Goal: Task Accomplishment & Management: Manage account settings

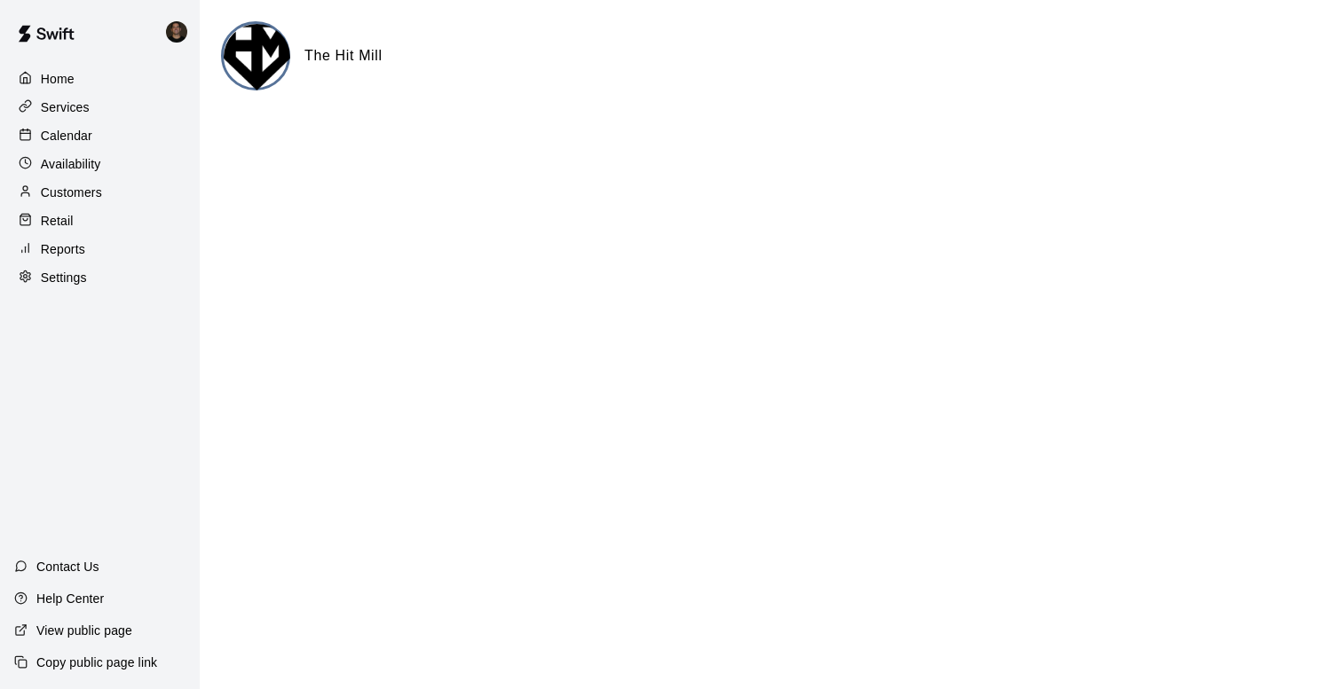
click at [60, 168] on p "Availability" at bounding box center [71, 164] width 60 height 18
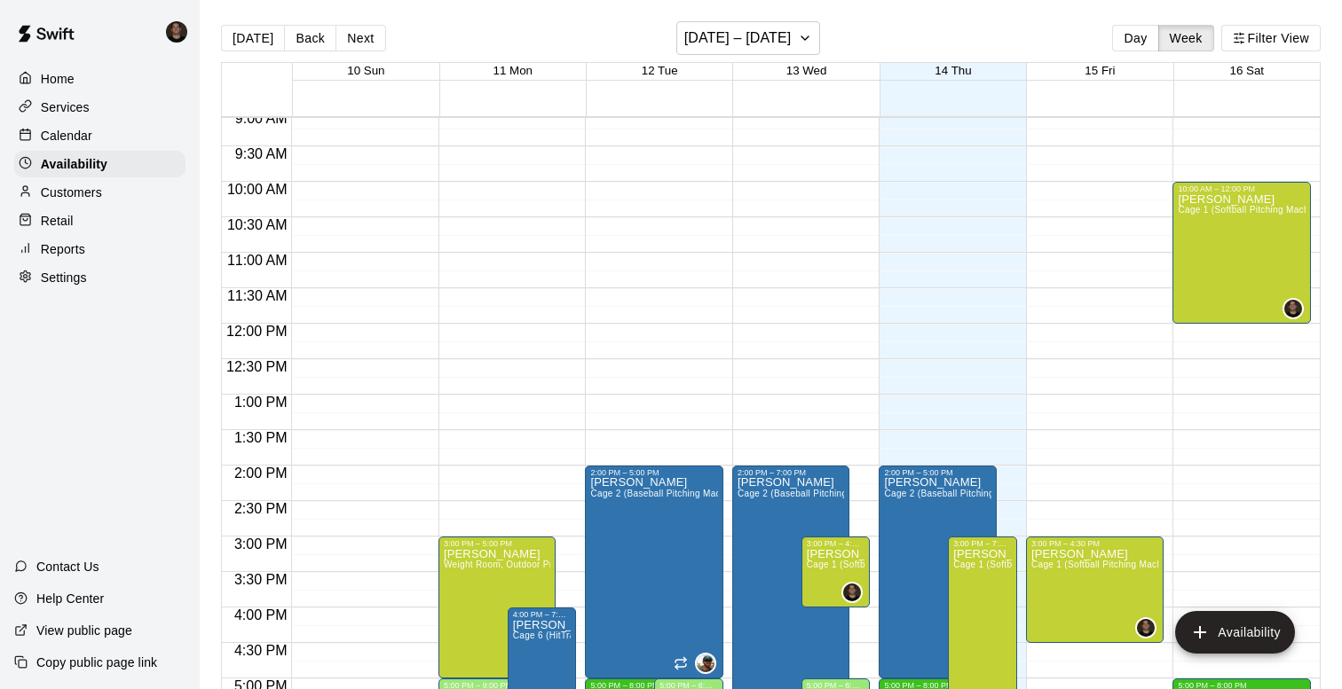
scroll to position [623, 0]
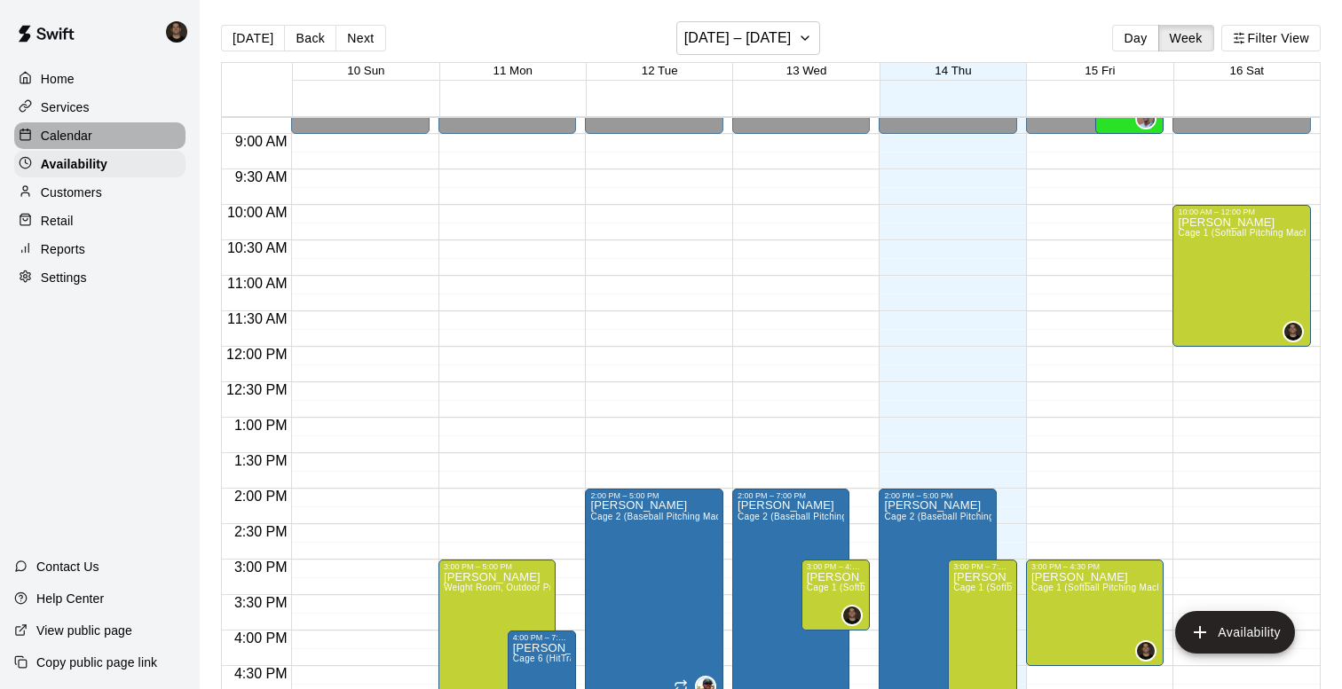
click at [94, 136] on div "Calendar" at bounding box center [99, 135] width 171 height 27
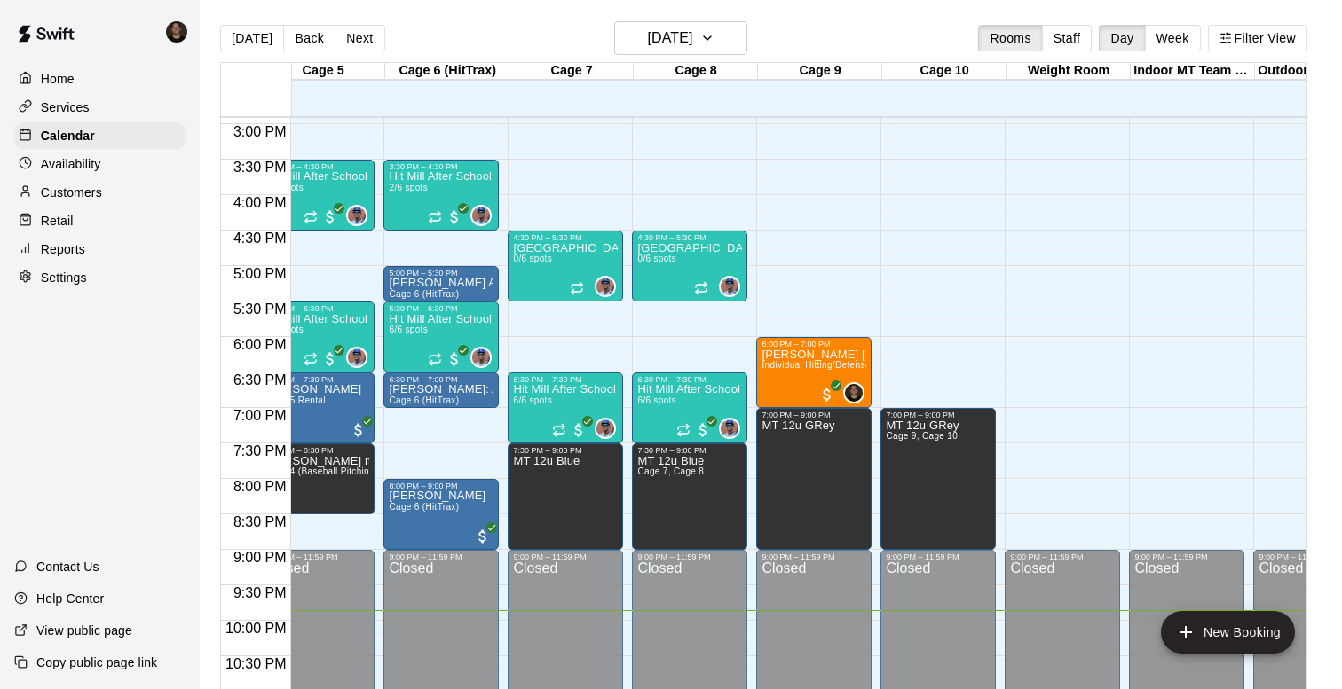
scroll to position [0, 528]
click at [692, 42] on h6 "[DATE]" at bounding box center [669, 38] width 45 height 25
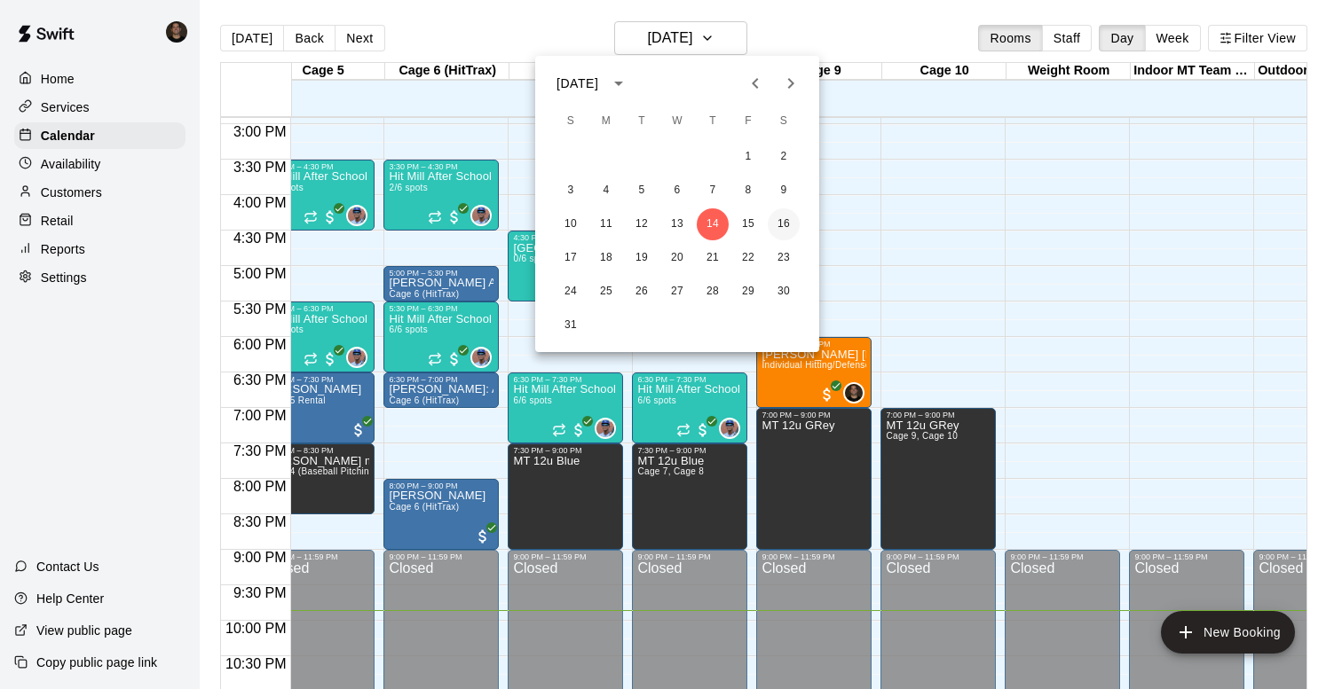
click at [779, 223] on button "16" at bounding box center [783, 225] width 32 height 32
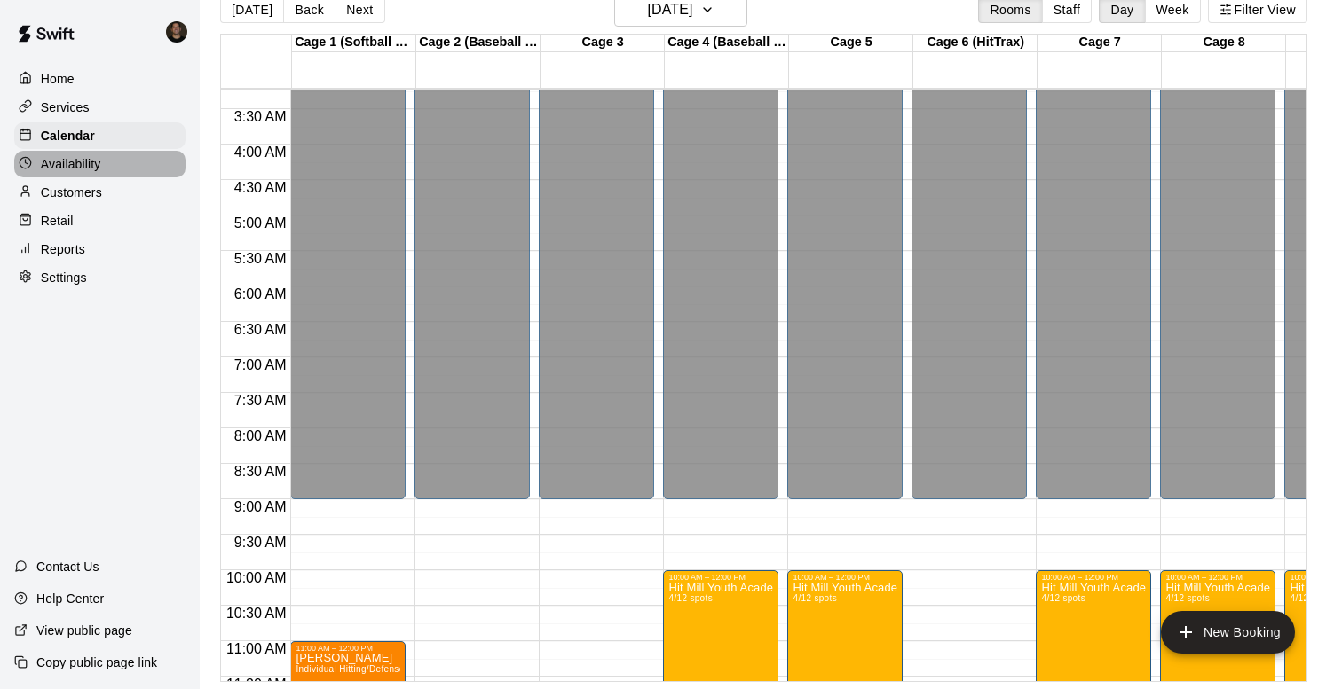
click at [79, 166] on p "Availability" at bounding box center [71, 164] width 60 height 18
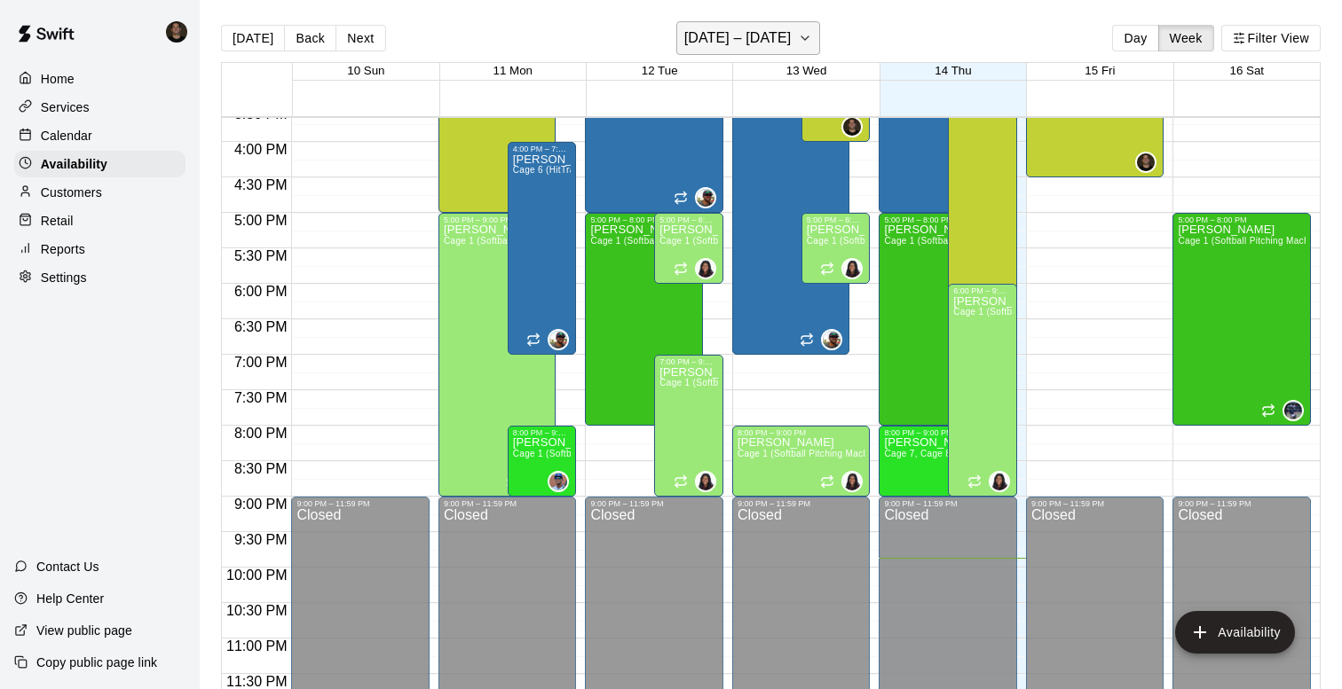
click at [760, 34] on h6 "[DATE] – [DATE]" at bounding box center [737, 38] width 107 height 25
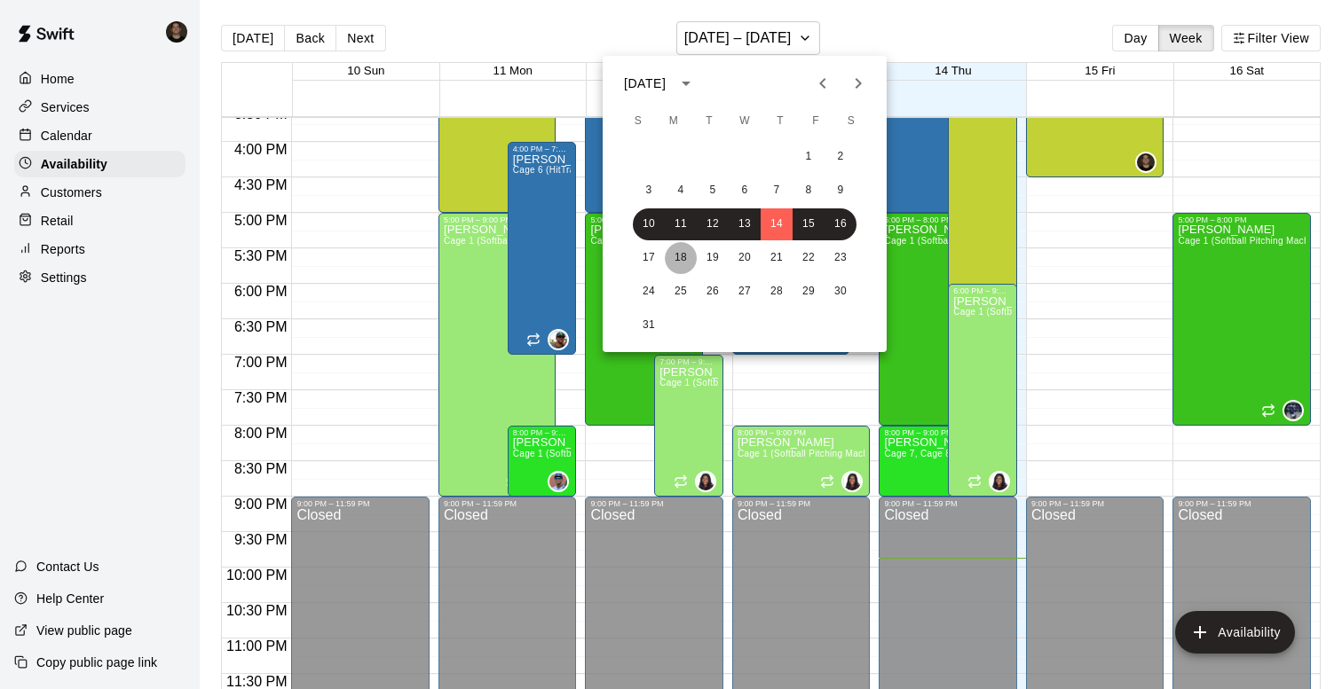
click at [681, 251] on button "18" at bounding box center [681, 258] width 32 height 32
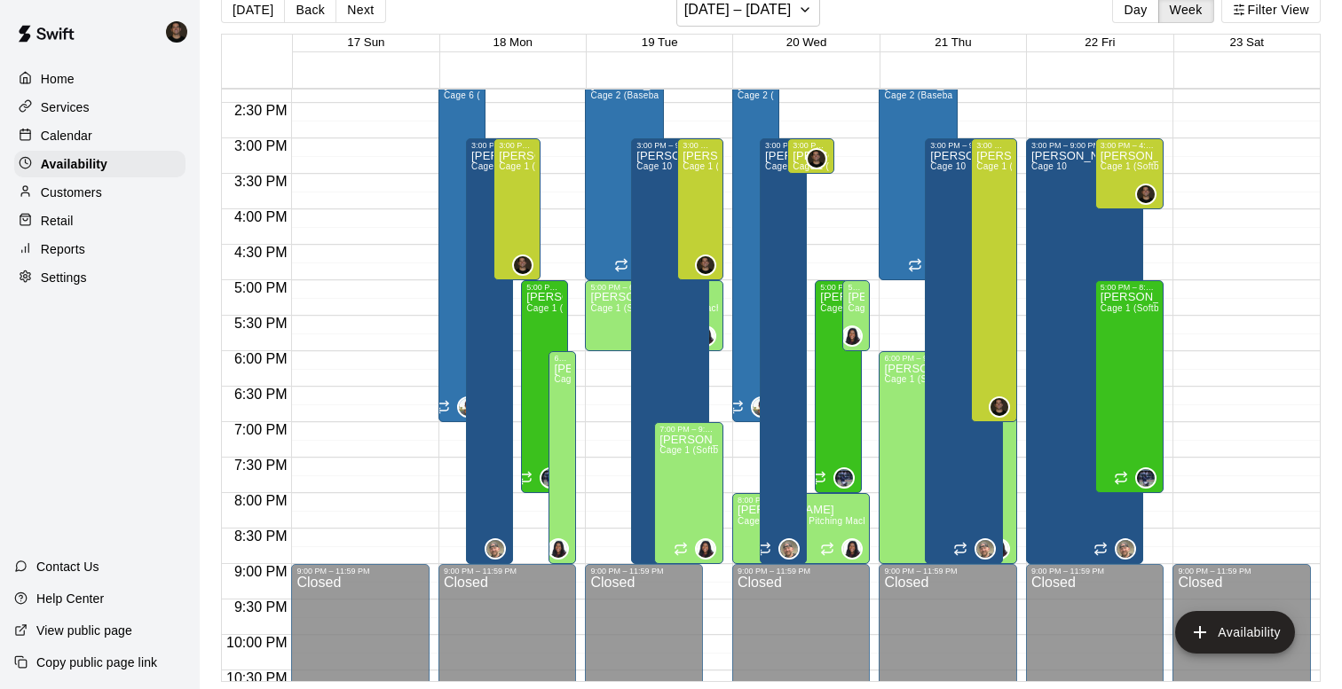
click at [82, 133] on p "Calendar" at bounding box center [66, 136] width 51 height 18
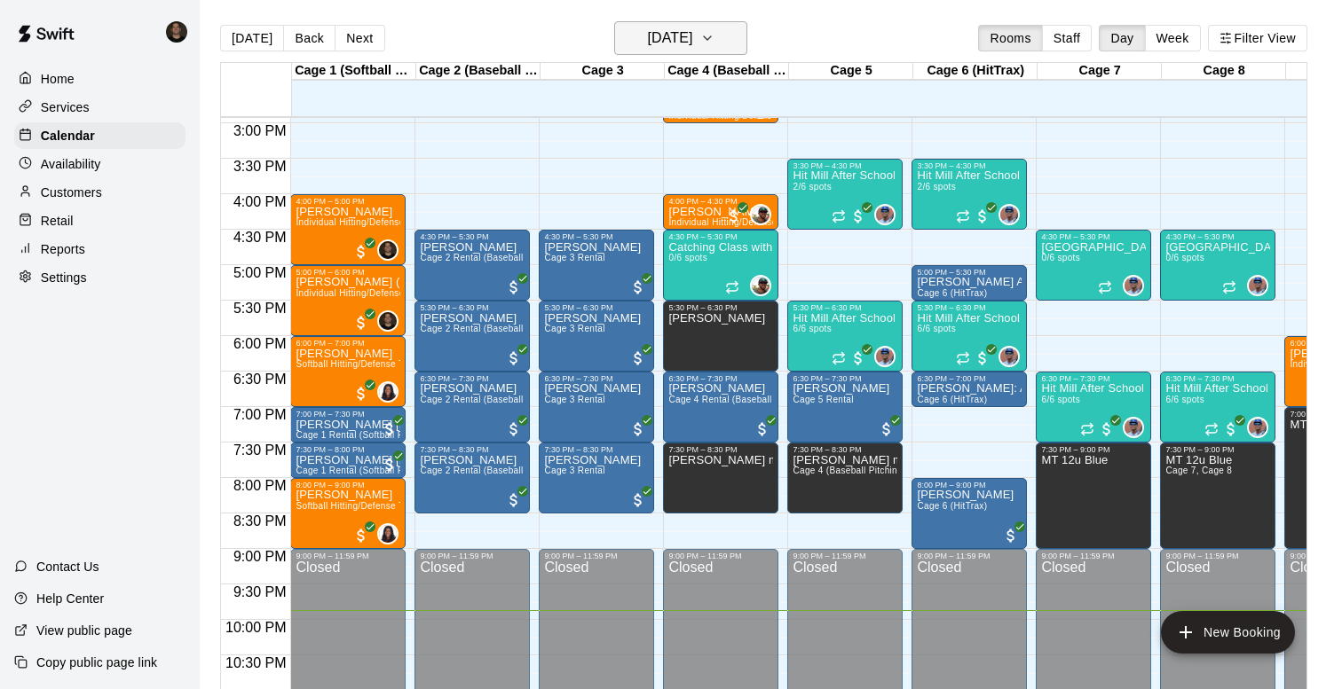
click at [647, 39] on h6 "[DATE]" at bounding box center [669, 38] width 45 height 25
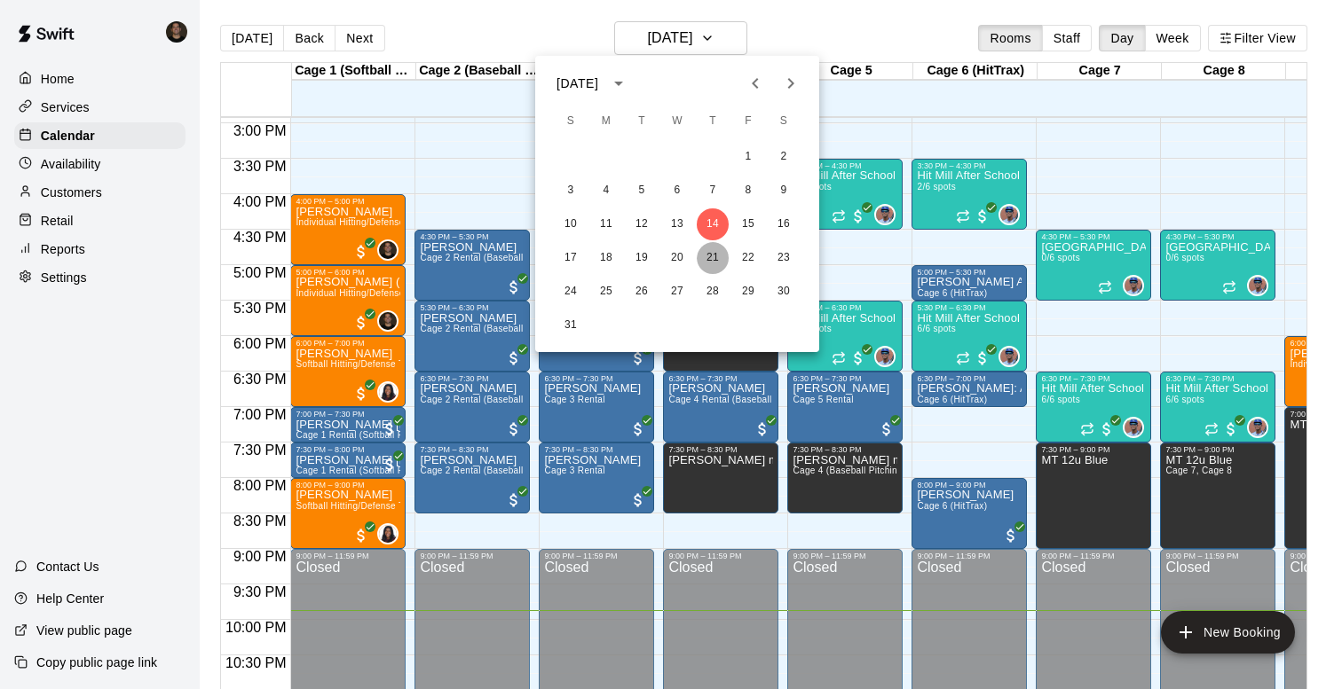
click at [711, 251] on button "21" at bounding box center [713, 258] width 32 height 32
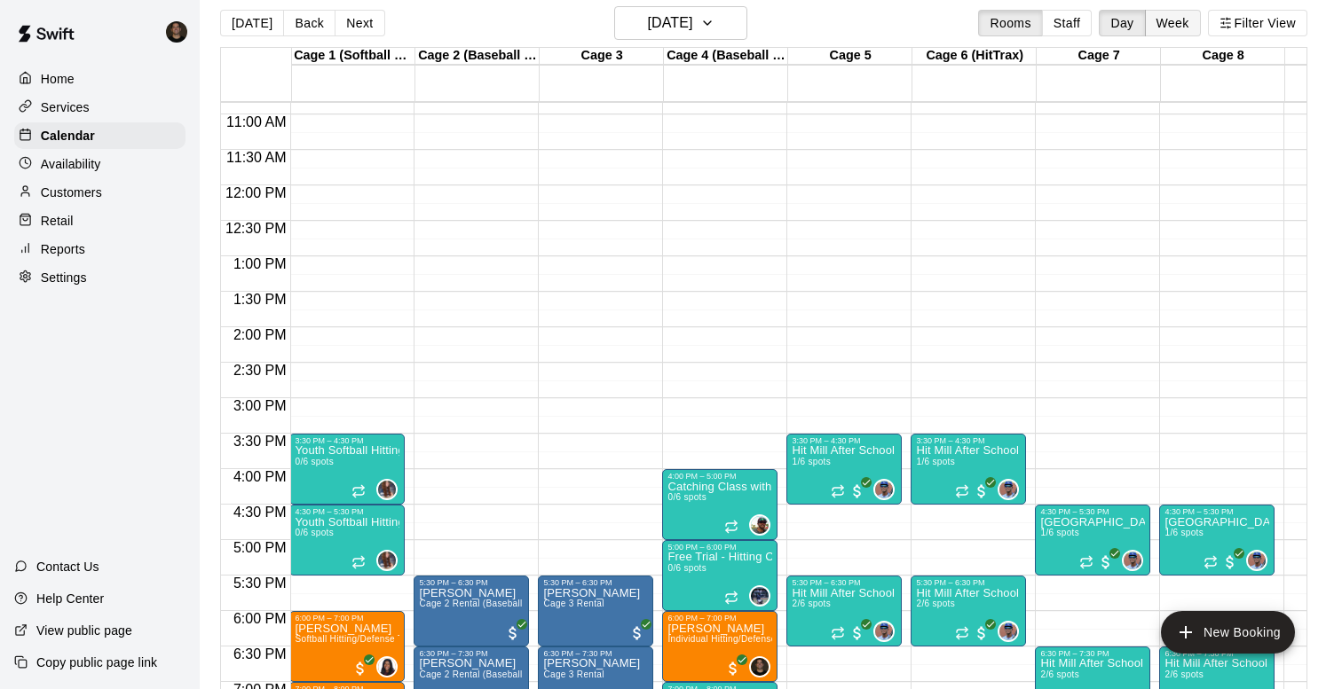
scroll to position [749, 1]
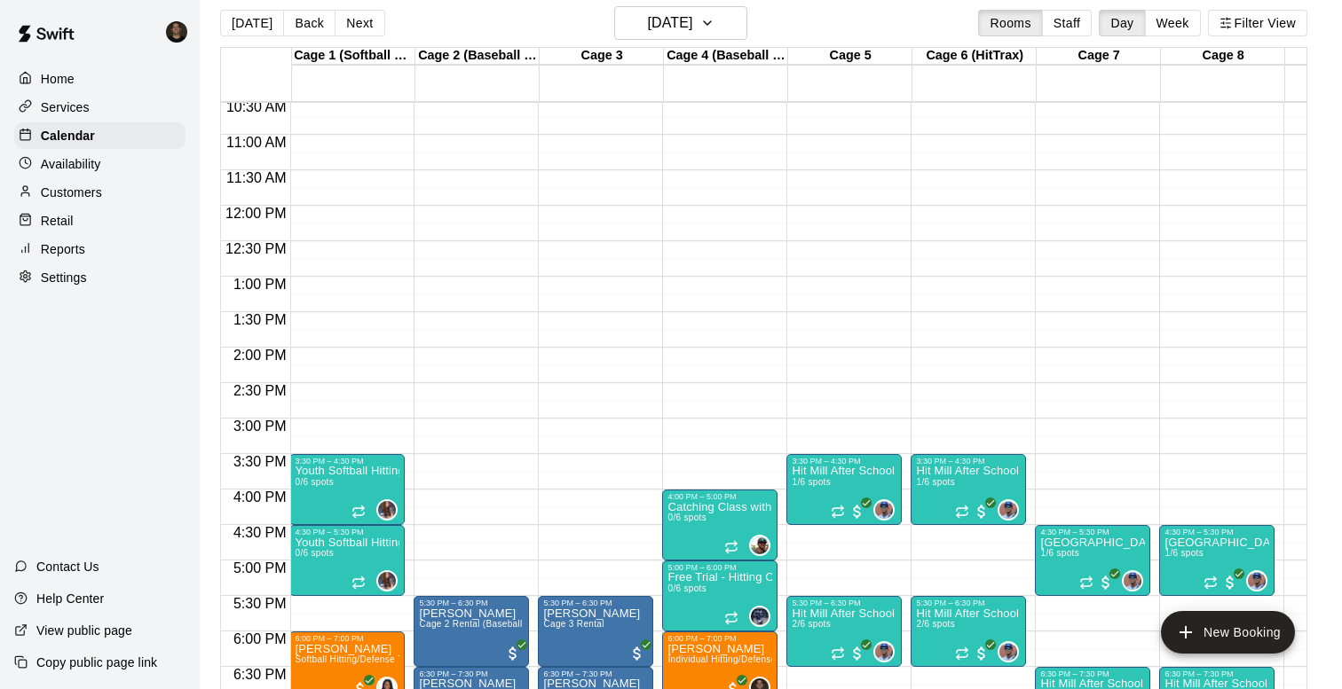
click at [67, 171] on p "Availability" at bounding box center [71, 164] width 60 height 18
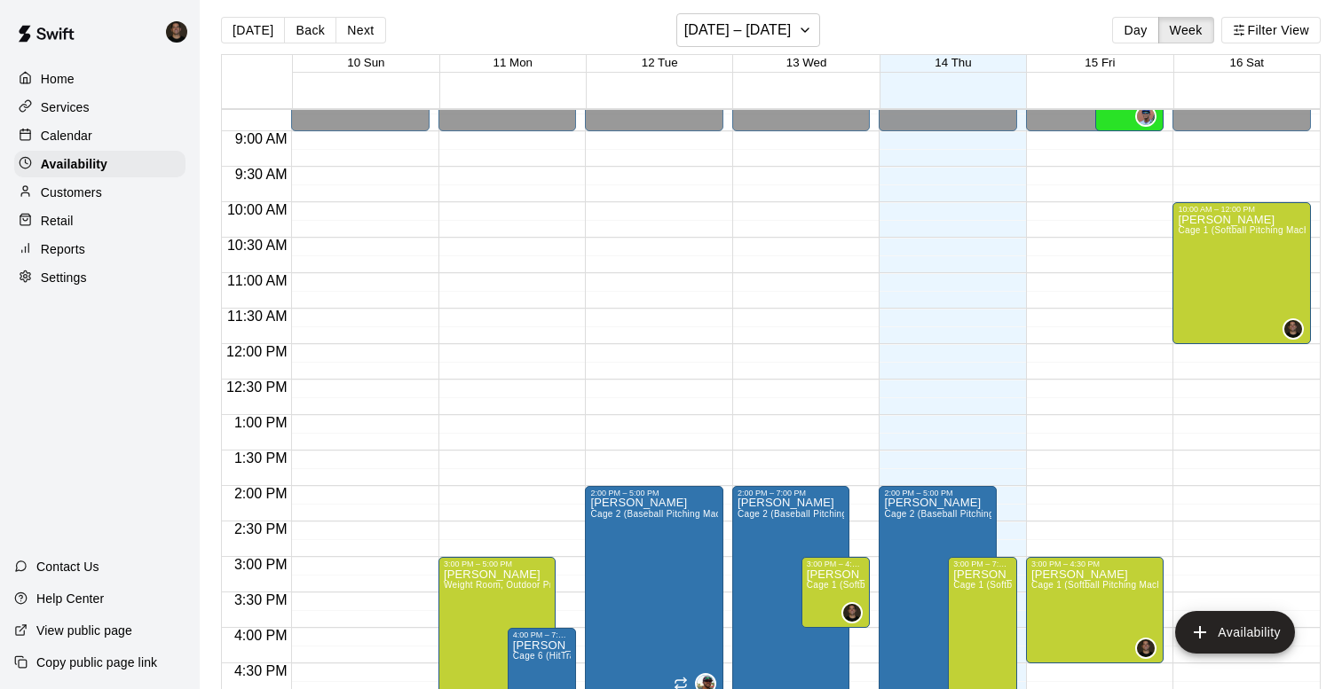
scroll to position [614, 0]
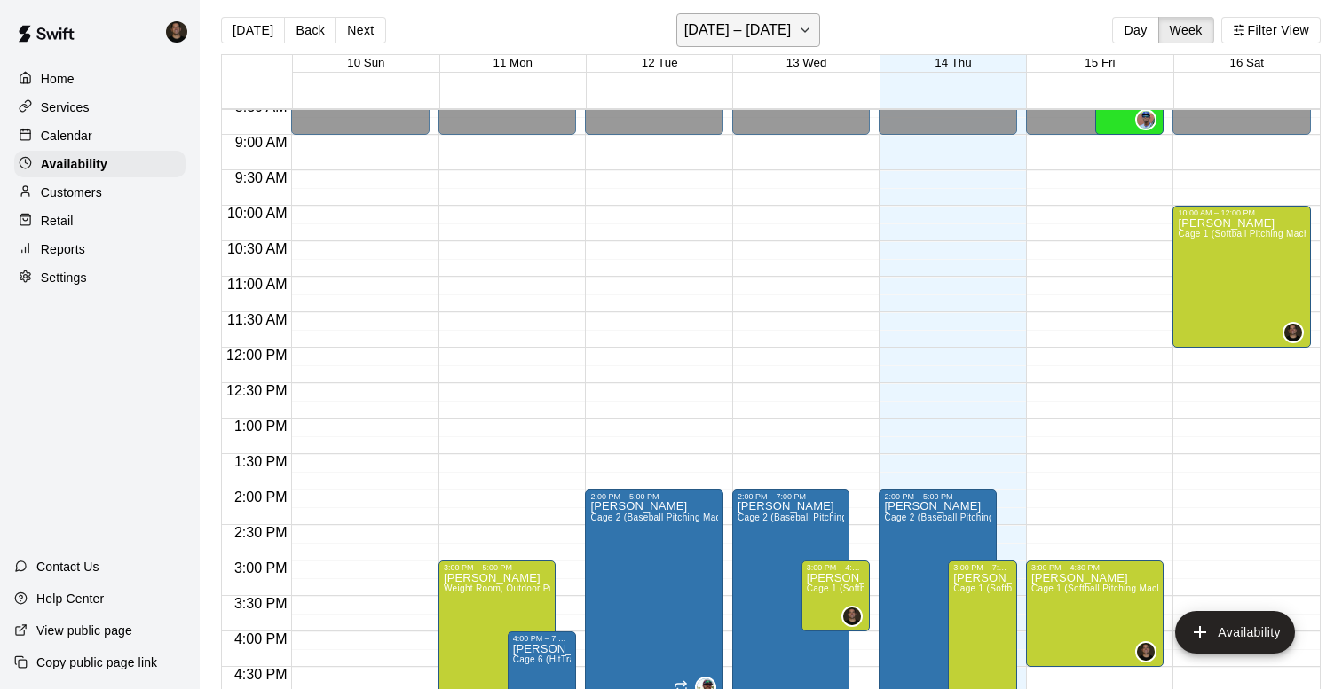
click at [774, 44] on button "[DATE] – [DATE]" at bounding box center [748, 30] width 145 height 34
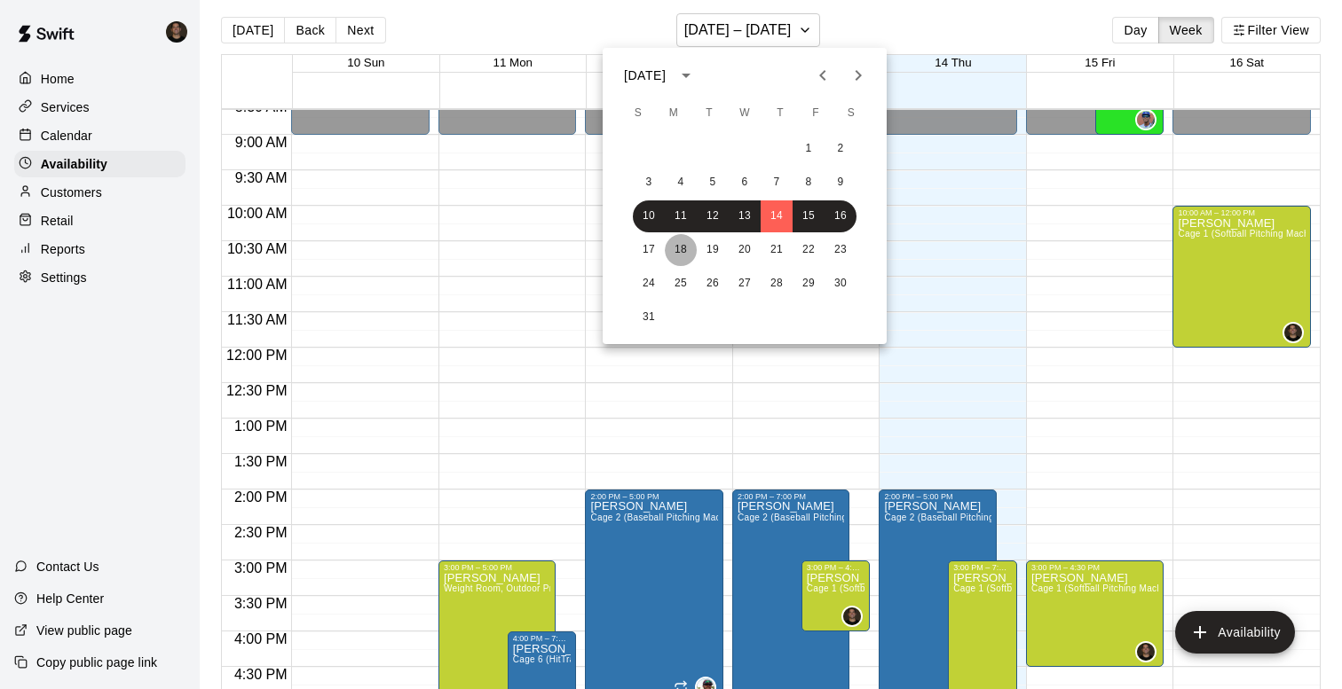
click at [683, 253] on button "18" at bounding box center [681, 250] width 32 height 32
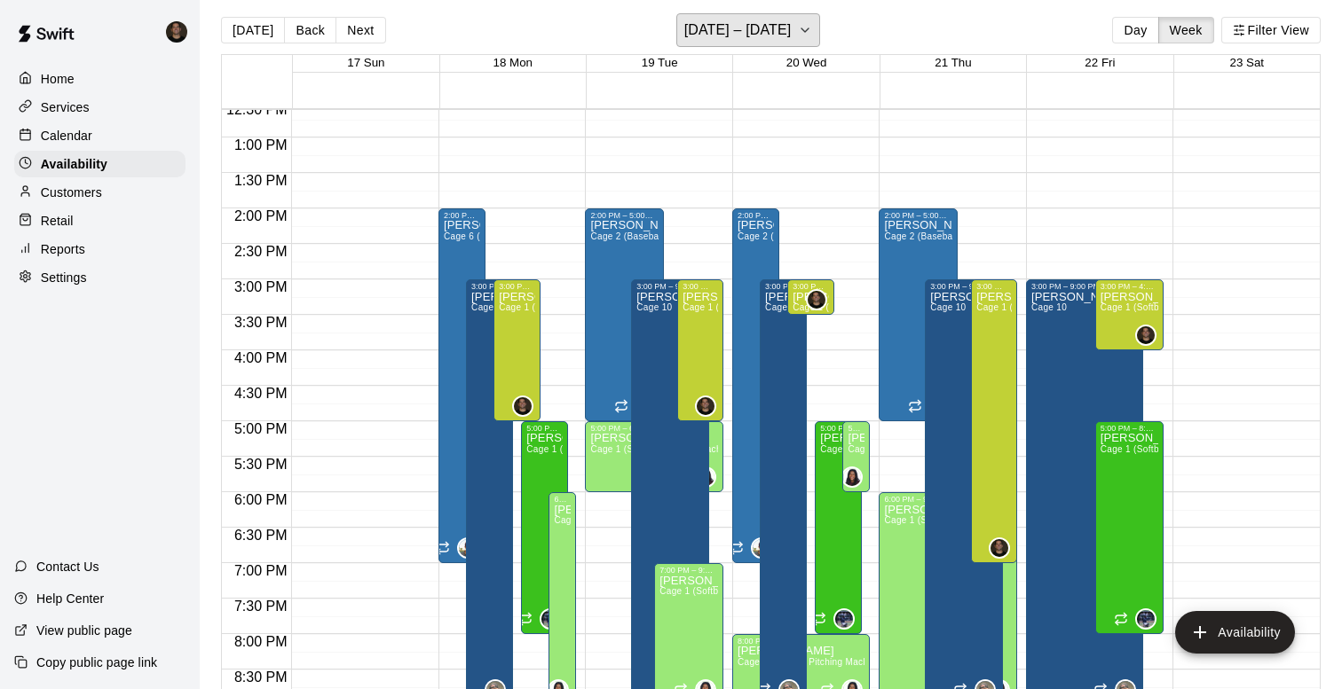
scroll to position [878, 0]
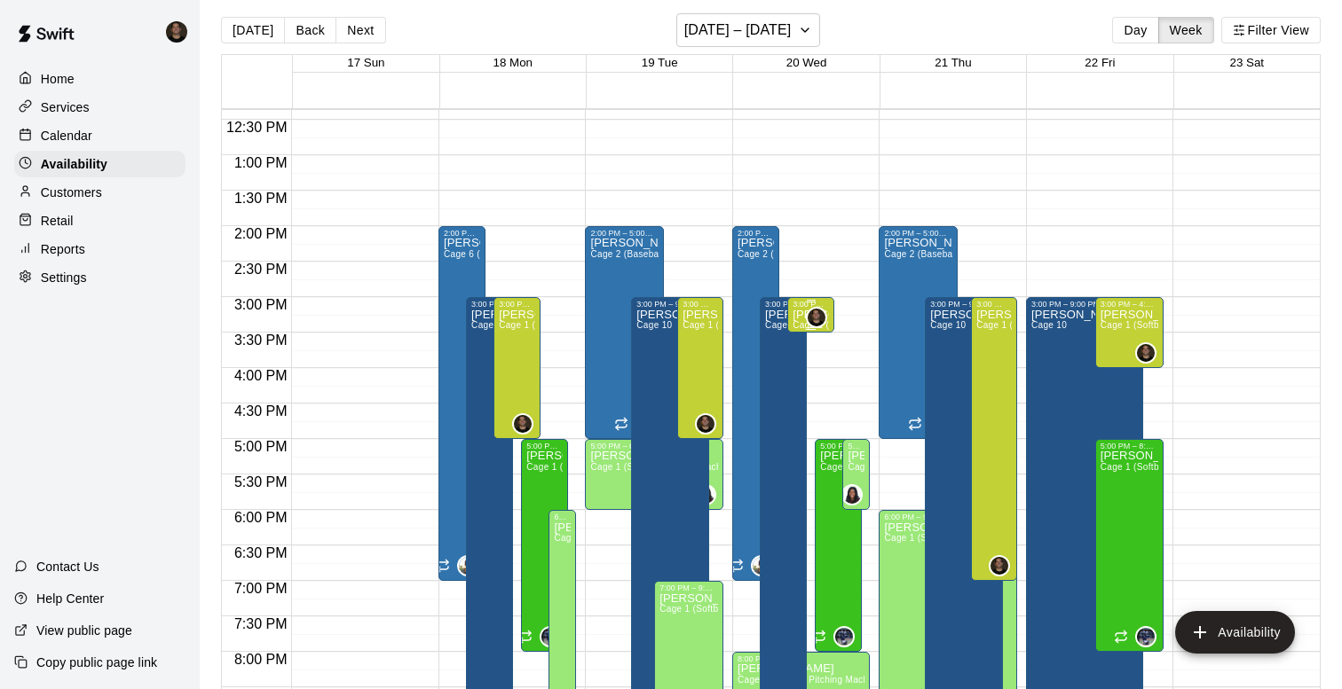
click at [793, 315] on p "[PERSON_NAME]" at bounding box center [810, 315] width 36 height 0
click at [799, 248] on div at bounding box center [671, 344] width 1342 height 689
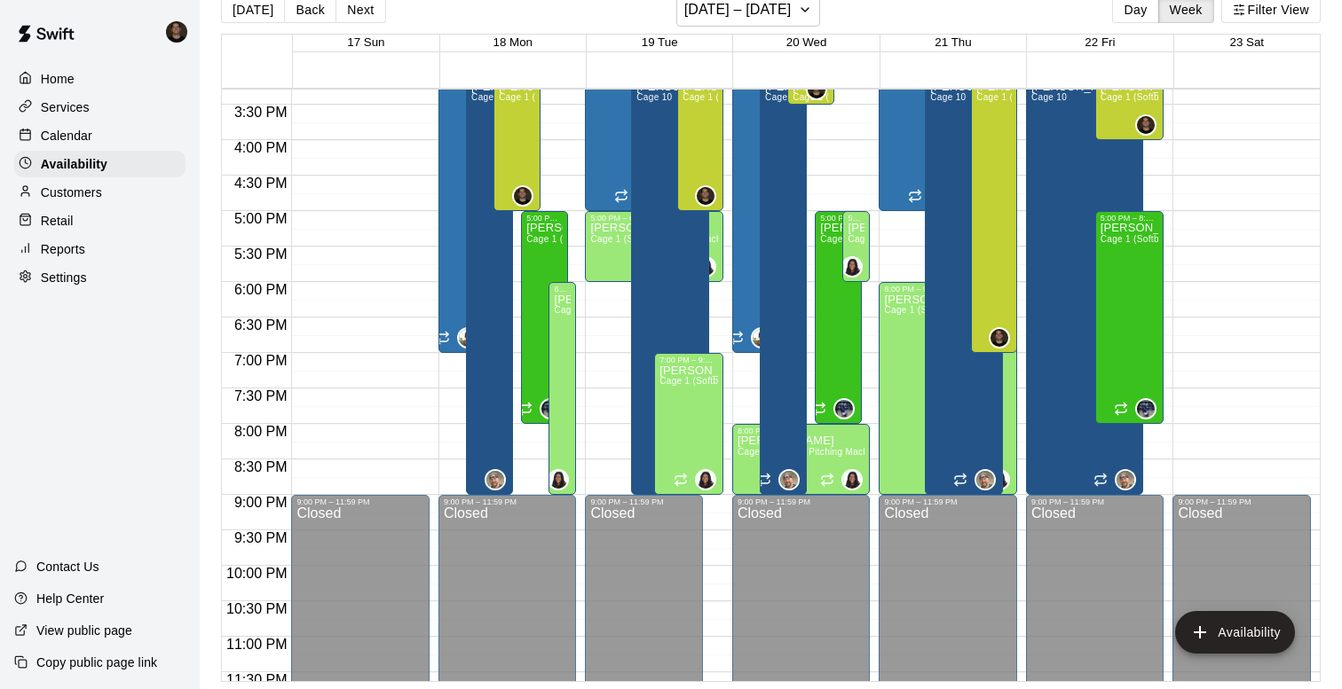
scroll to position [1071, 0]
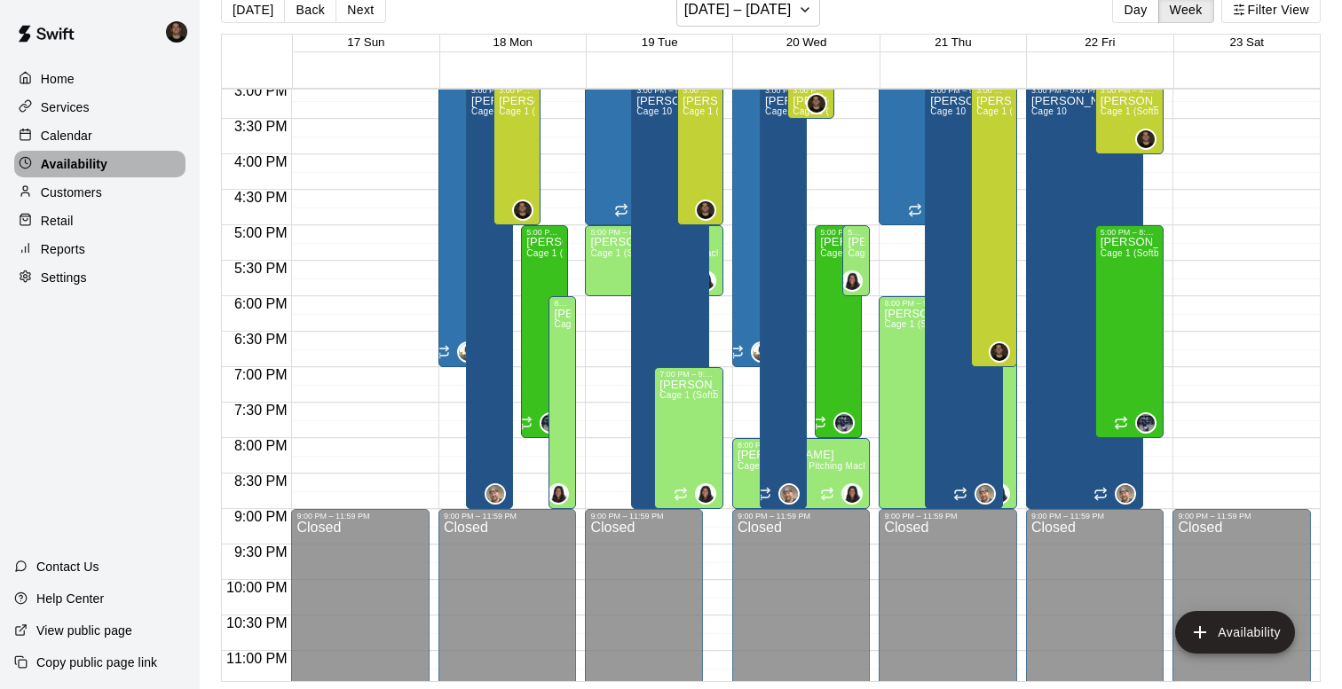
click at [79, 165] on p "Availability" at bounding box center [74, 164] width 67 height 18
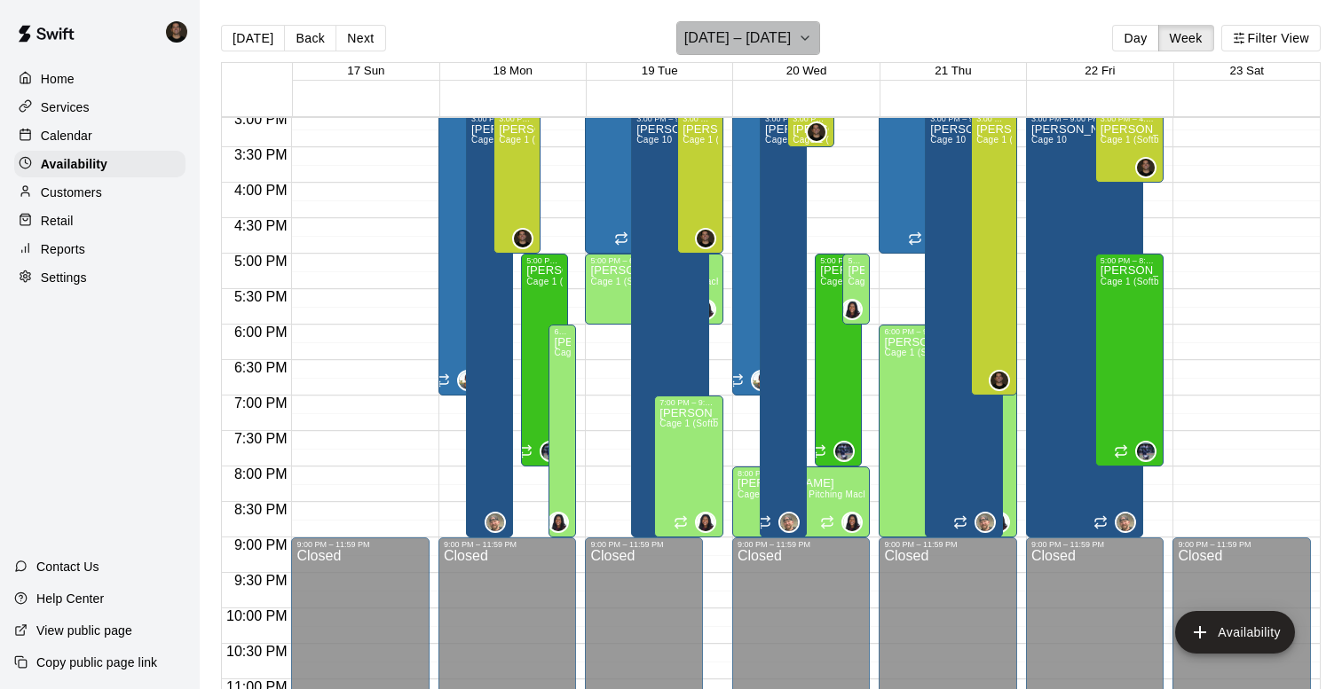
click at [807, 37] on button "[DATE] – [DATE]" at bounding box center [748, 38] width 145 height 34
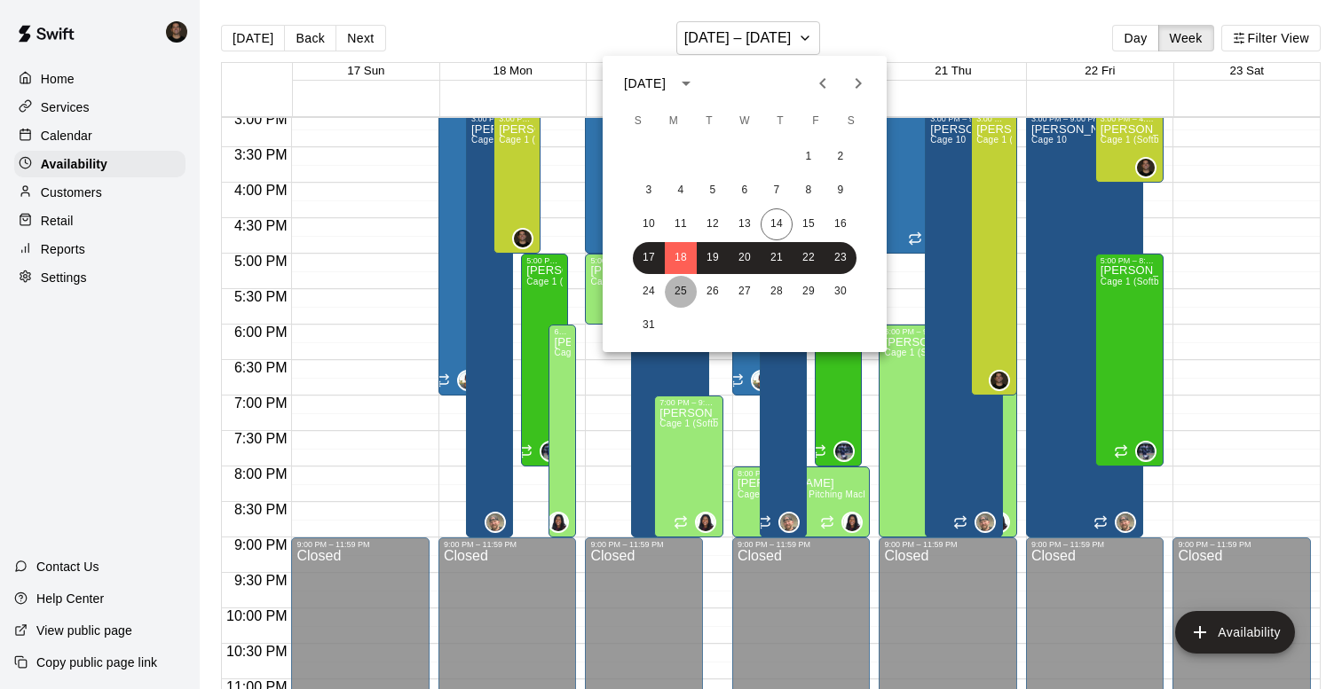
click at [679, 286] on button "25" at bounding box center [681, 292] width 32 height 32
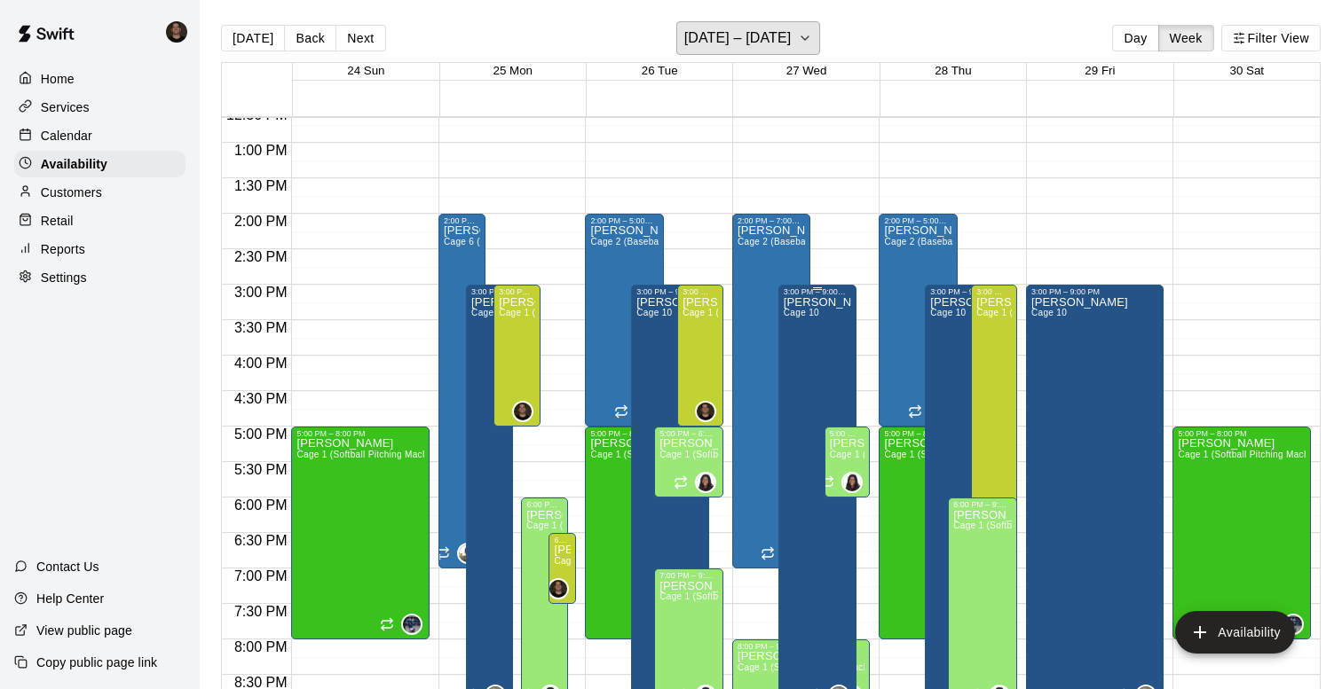
scroll to position [933, 0]
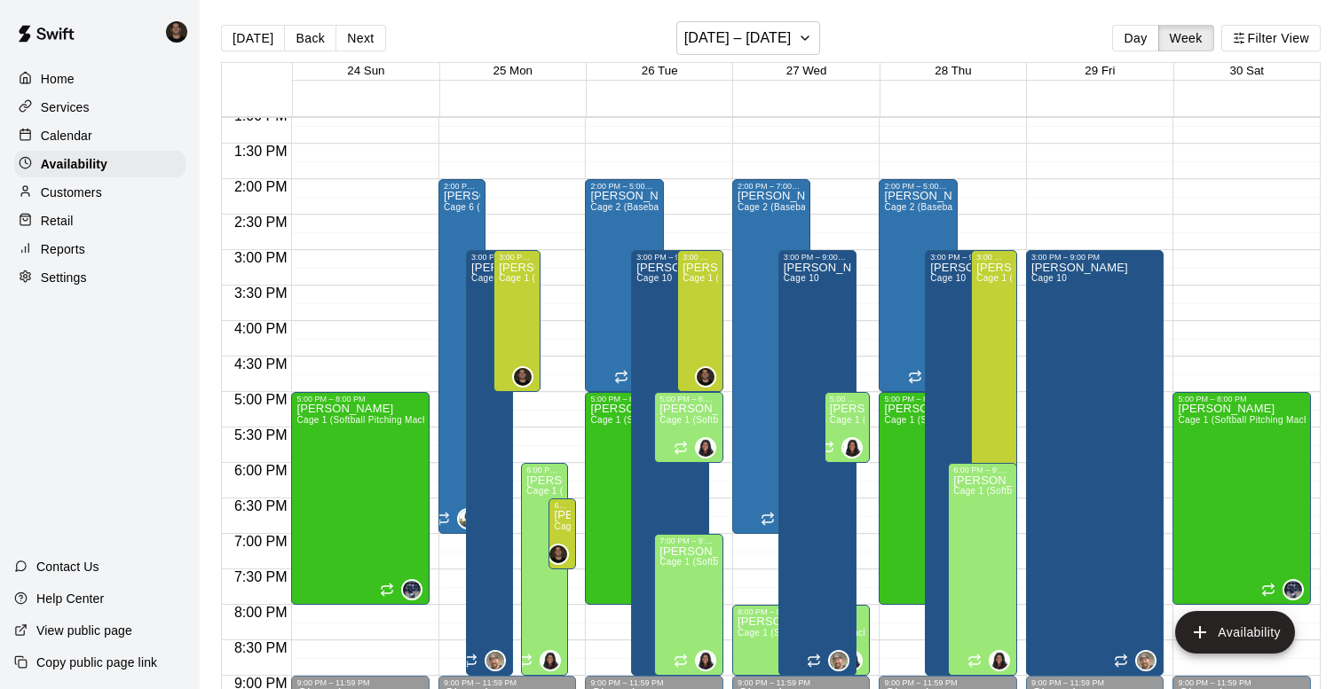
click at [869, 259] on div "12:00 AM – 9:00 AM Closed 2:00 PM – 7:00 PM [PERSON_NAME] Cage 2 (Baseball Pitc…" at bounding box center [801, 37] width 138 height 1704
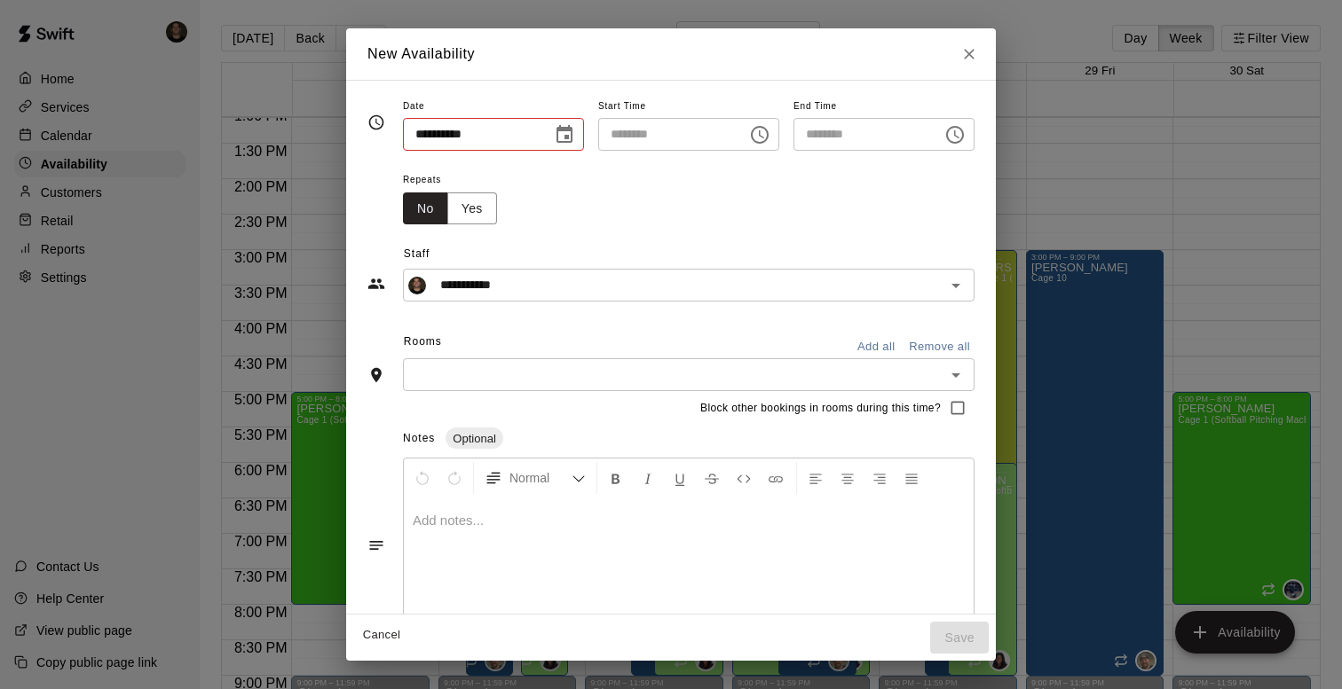
type input "**********"
type input "********"
click at [965, 142] on icon "Choose time, selected time is 3:30 PM" at bounding box center [954, 134] width 21 height 21
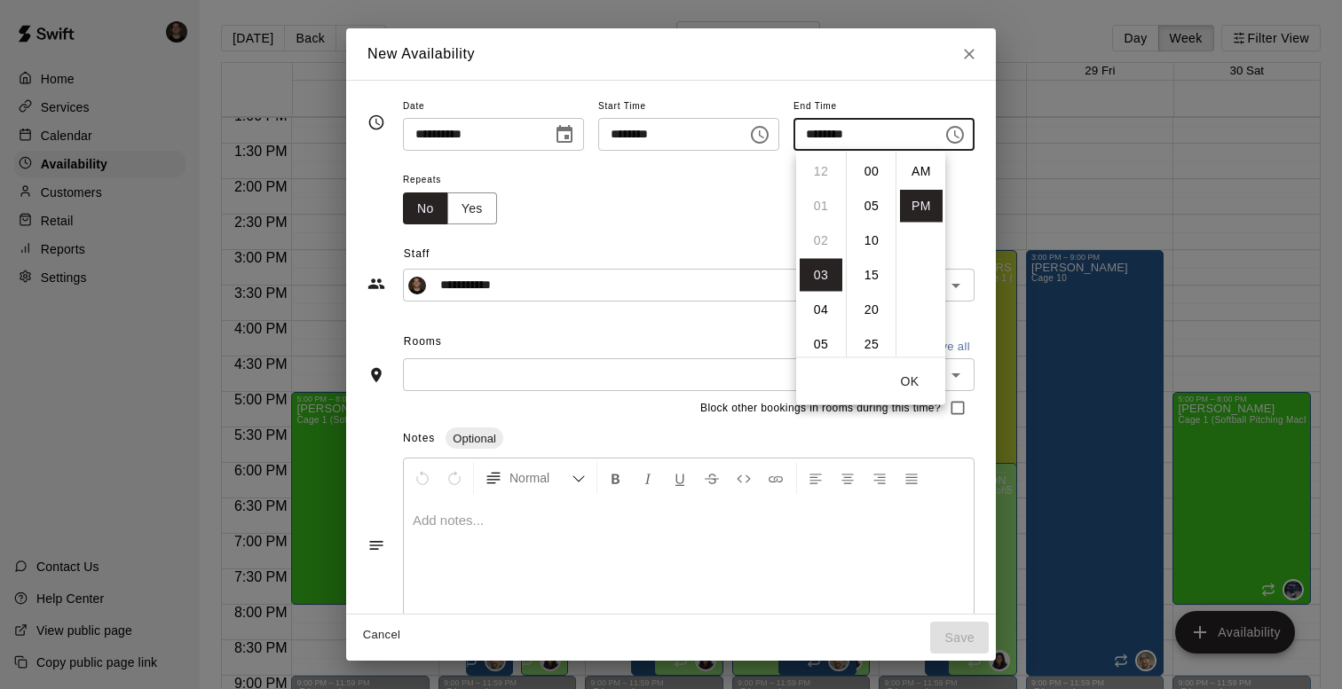
scroll to position [32, 0]
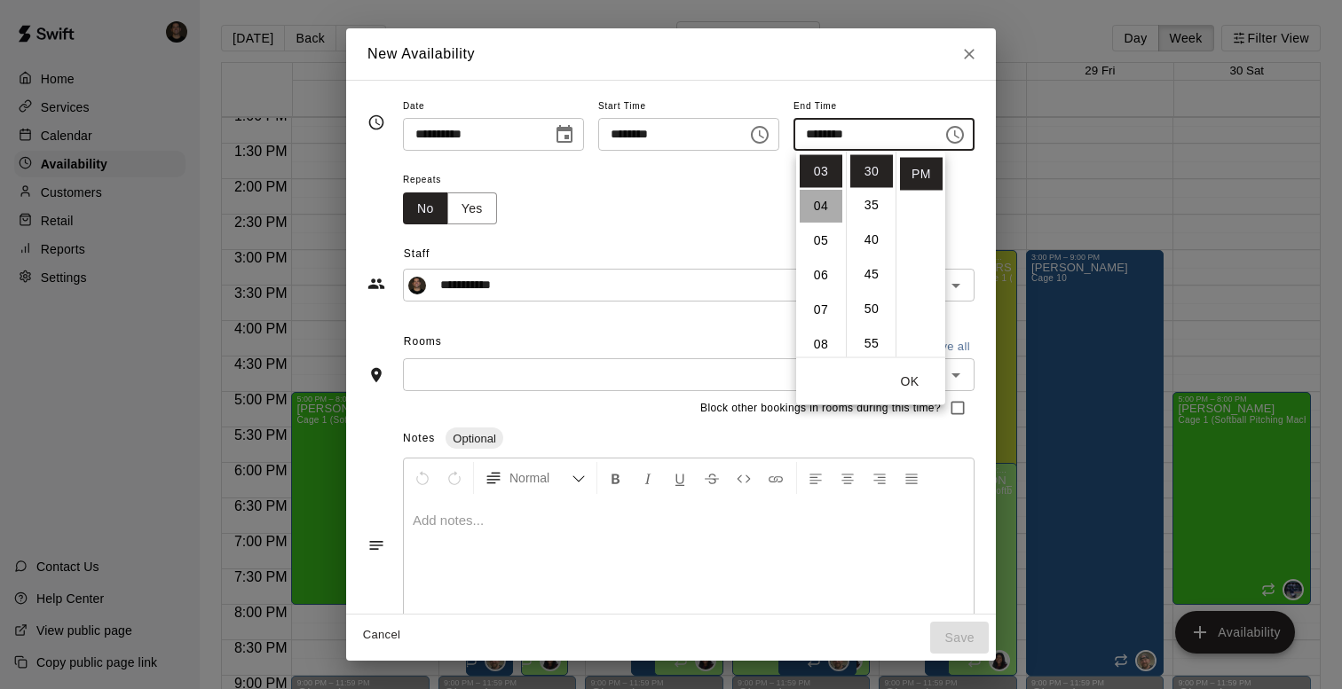
click at [824, 215] on li "04" at bounding box center [820, 206] width 43 height 33
click at [871, 174] on li "00" at bounding box center [871, 171] width 43 height 33
type input "********"
click at [924, 376] on button "OK" at bounding box center [909, 382] width 57 height 33
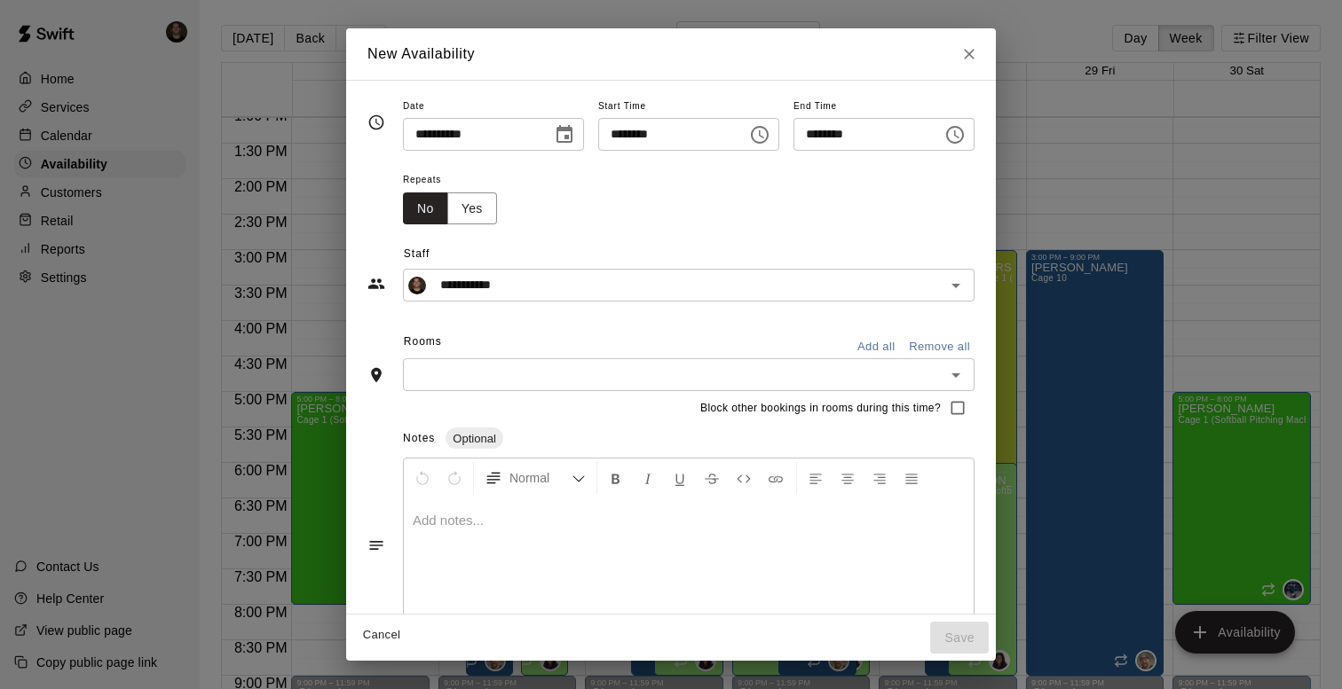
click at [882, 348] on button "Add all" at bounding box center [875, 348] width 57 height 28
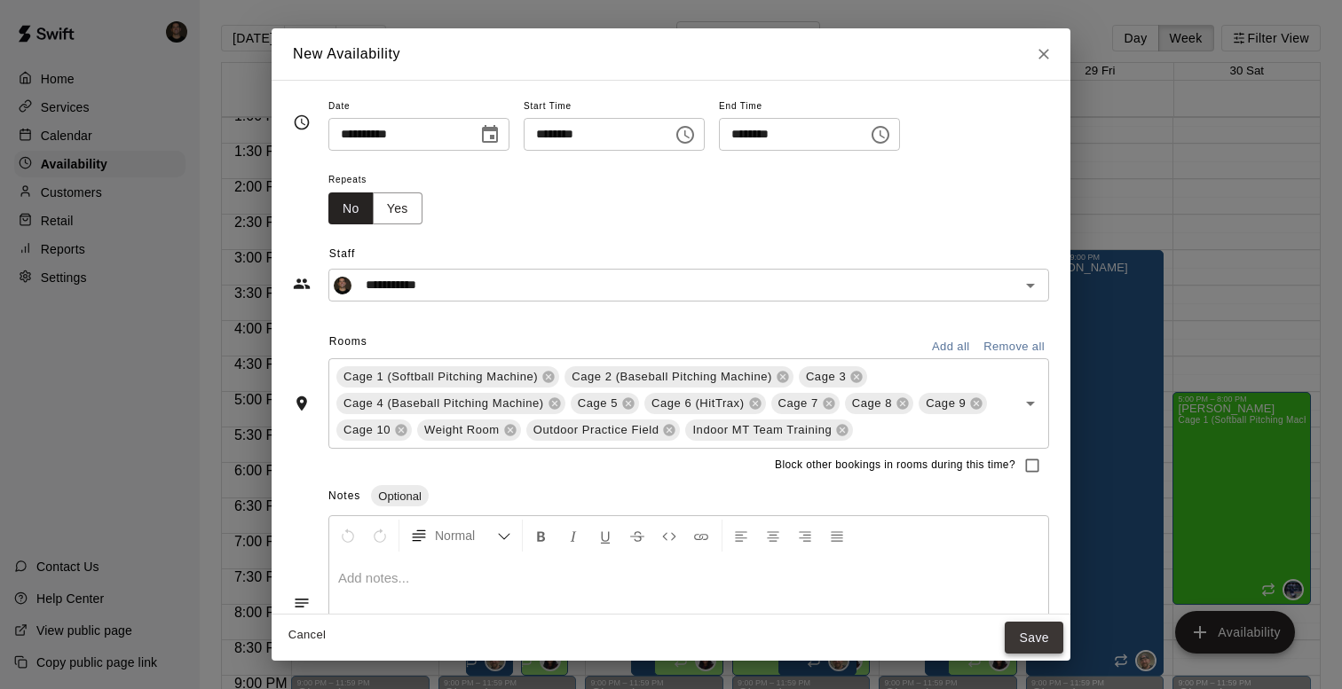
click at [1013, 634] on button "Save" at bounding box center [1033, 638] width 59 height 33
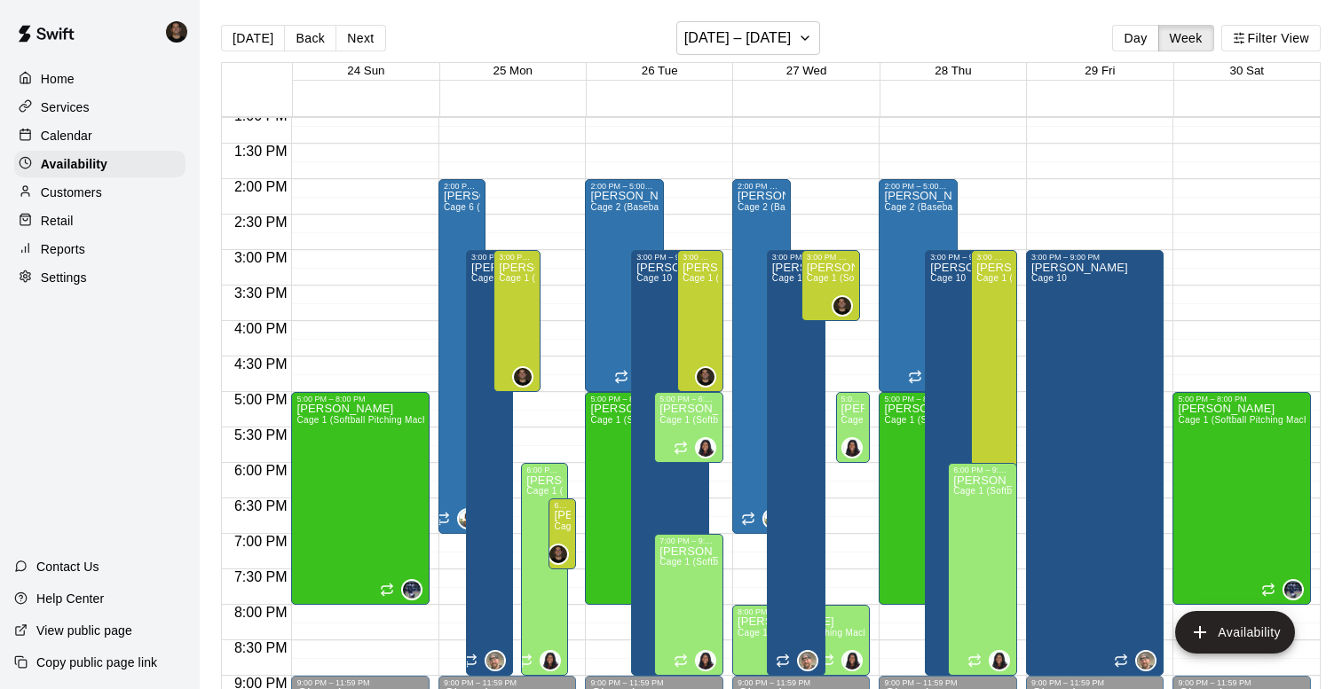
click at [1171, 256] on div at bounding box center [1100, 259] width 146 height 18
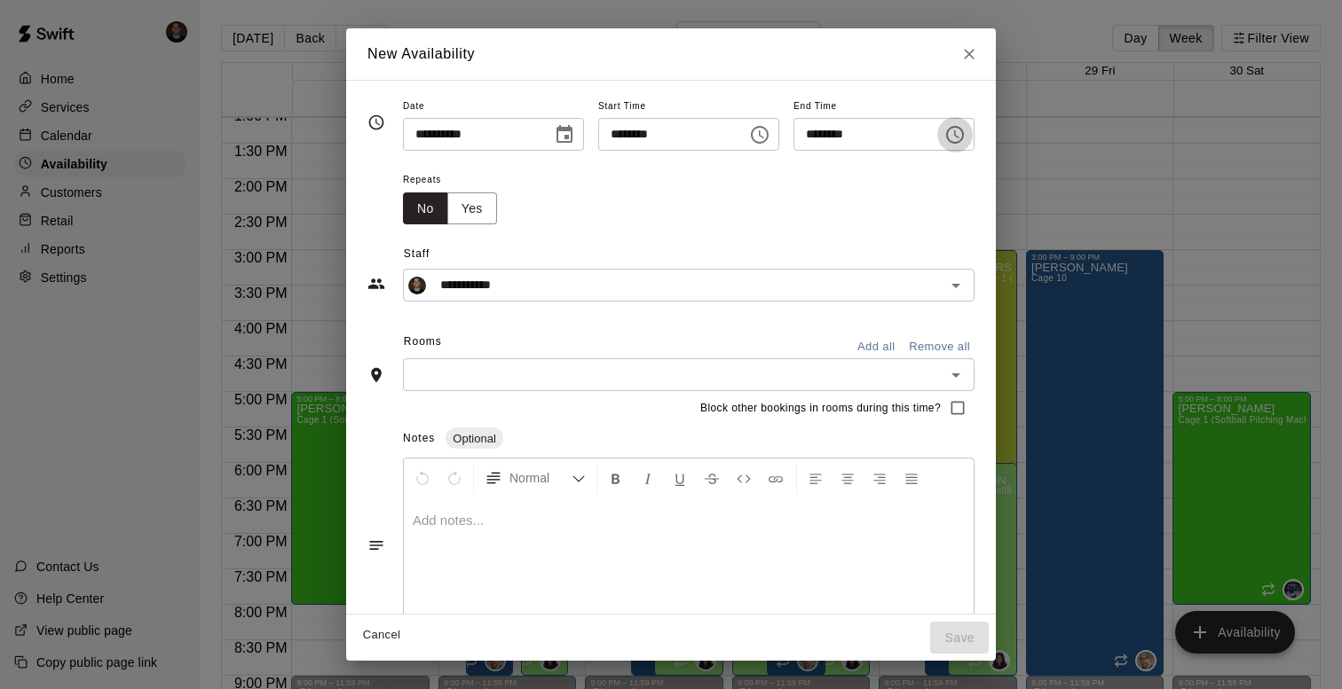
click at [957, 141] on icon "Choose time, selected time is 3:30 PM" at bounding box center [955, 135] width 18 height 18
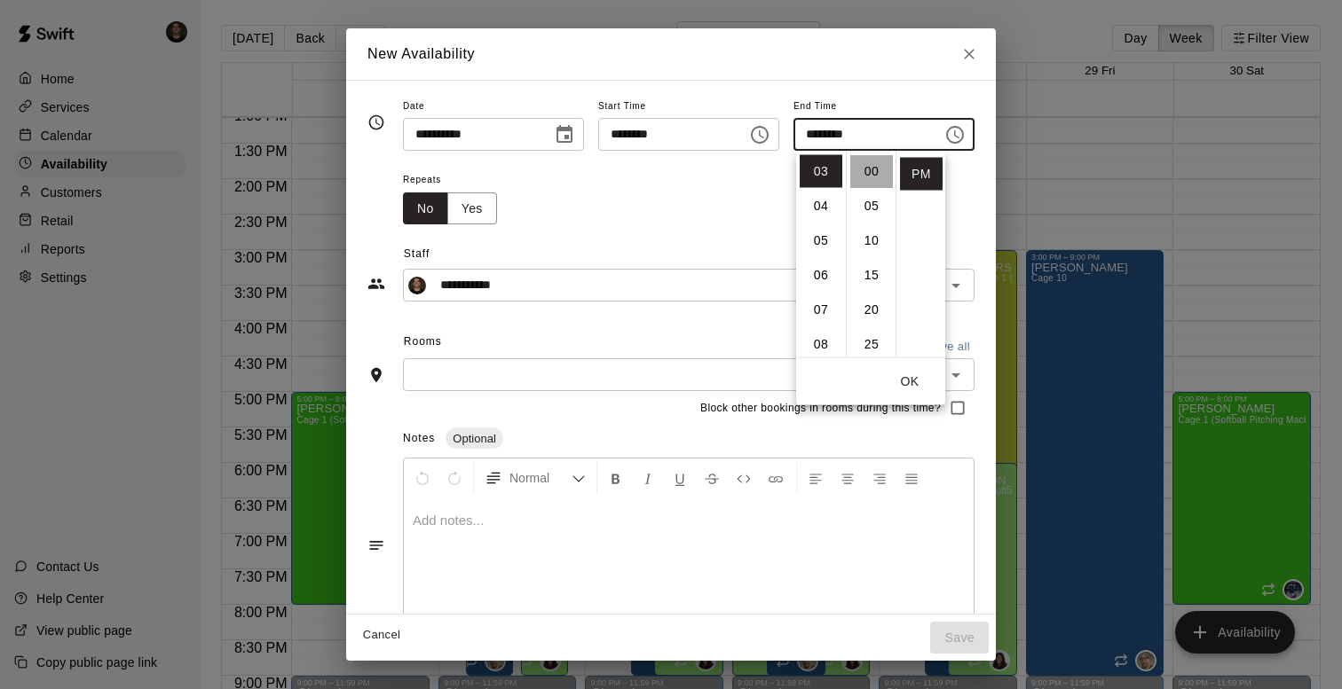
click at [863, 177] on li "00" at bounding box center [871, 171] width 43 height 33
click at [817, 206] on li "04" at bounding box center [820, 206] width 43 height 33
type input "********"
click at [907, 383] on button "OK" at bounding box center [909, 382] width 57 height 33
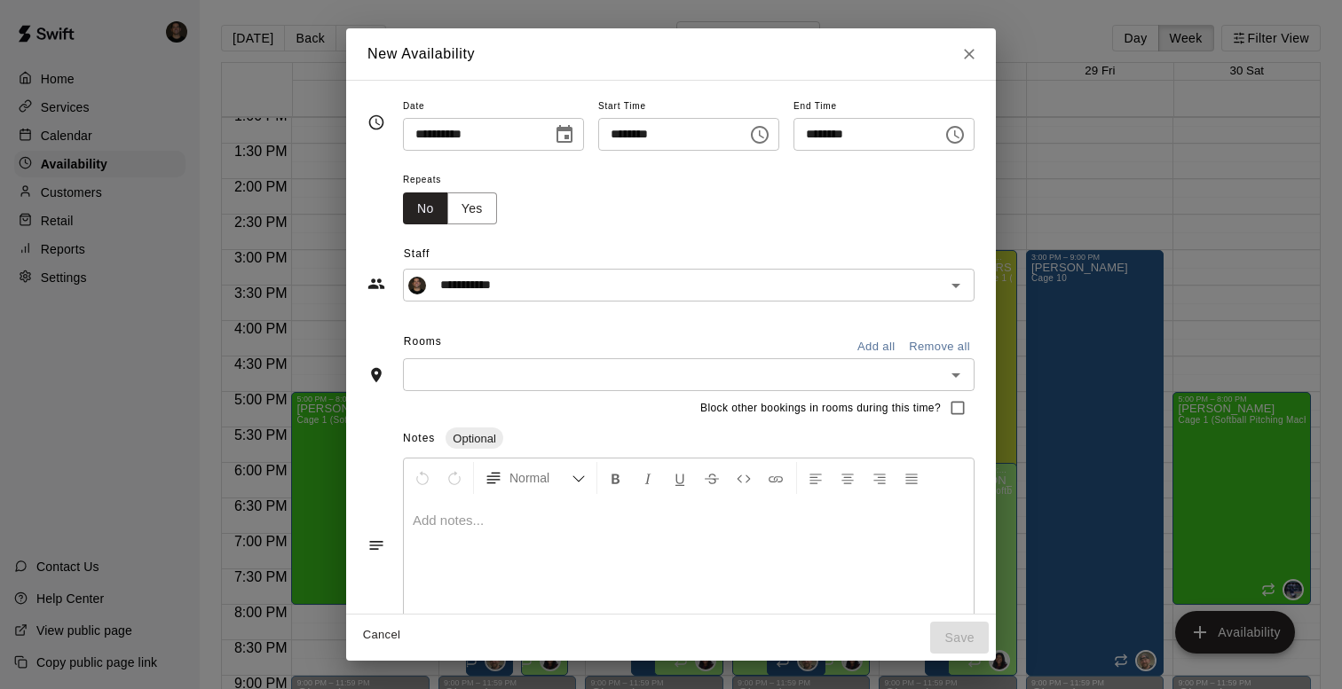
click at [921, 382] on input "text" at bounding box center [673, 375] width 531 height 22
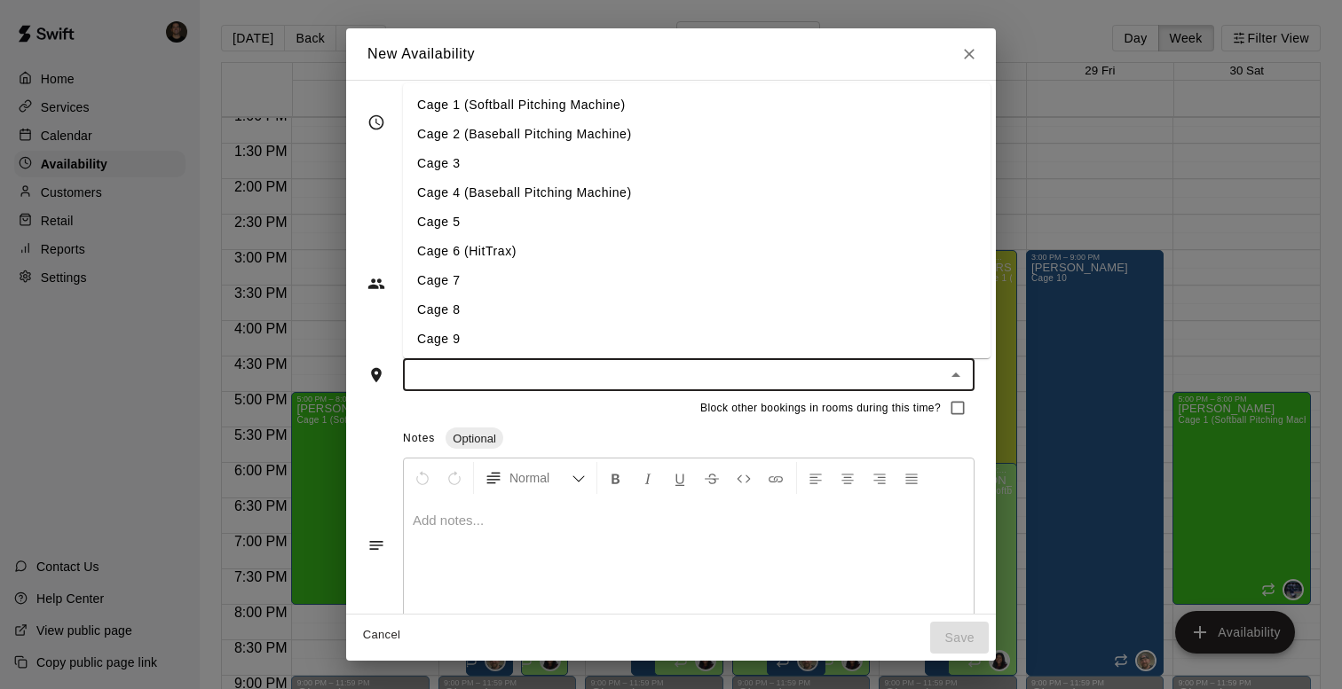
click at [835, 448] on div "Notes Optional" at bounding box center [688, 439] width 571 height 28
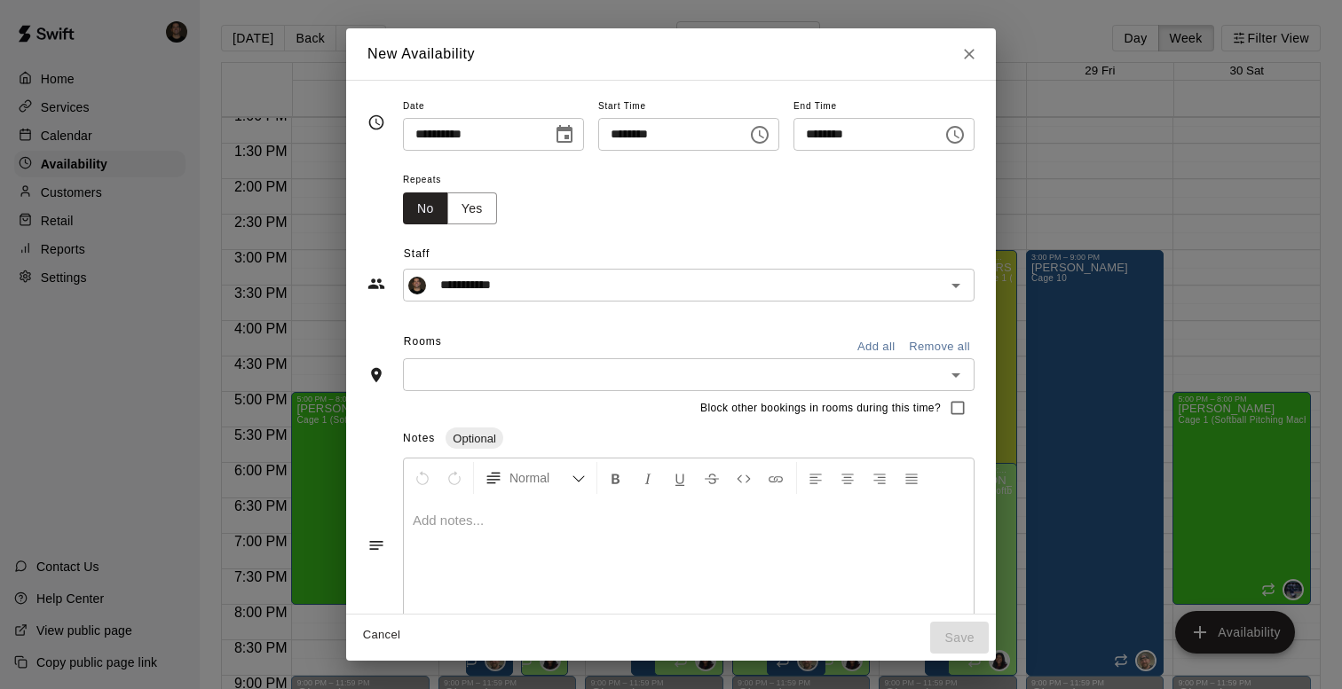
click at [885, 341] on button "Add all" at bounding box center [875, 348] width 57 height 28
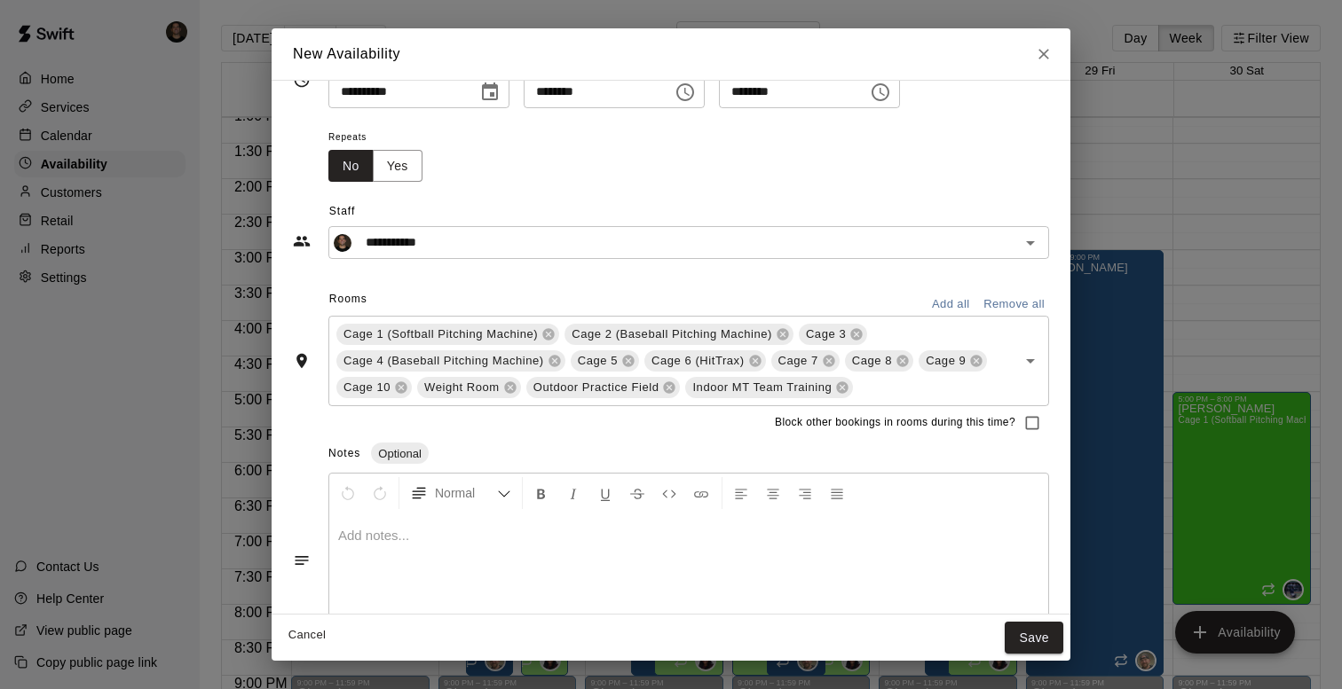
scroll to position [59, 0]
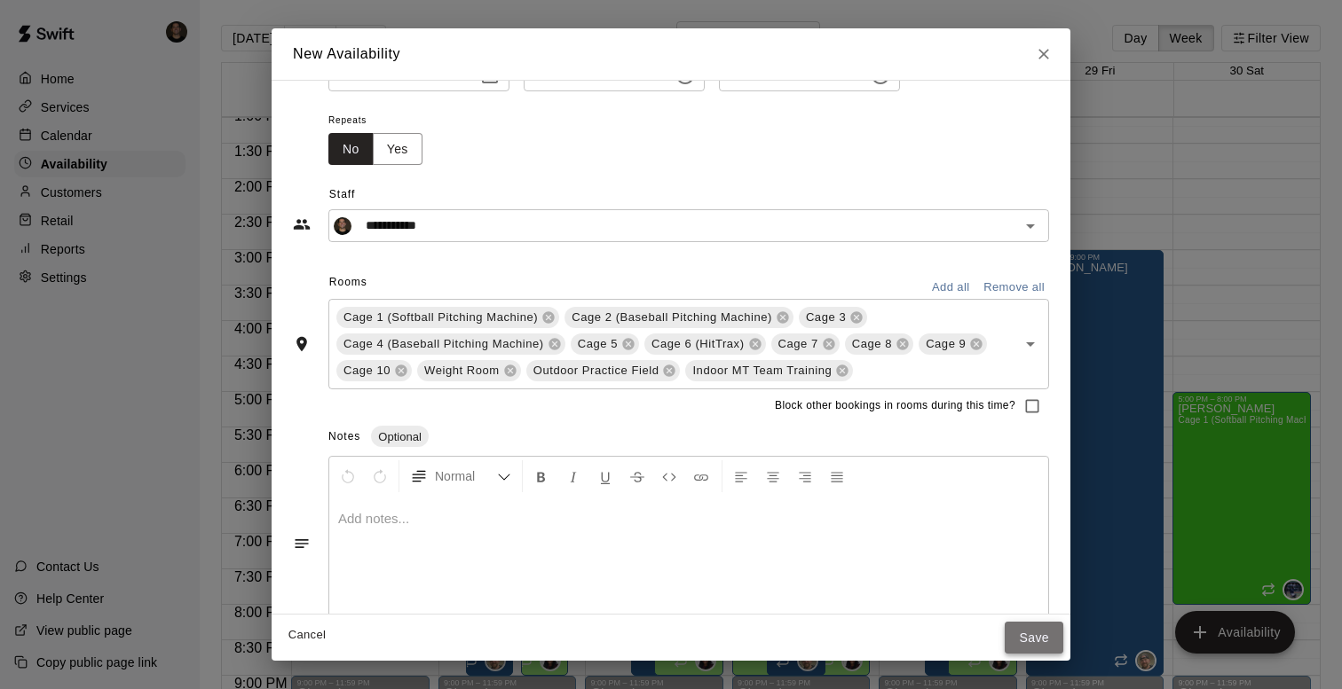
click at [1022, 639] on button "Save" at bounding box center [1033, 638] width 59 height 33
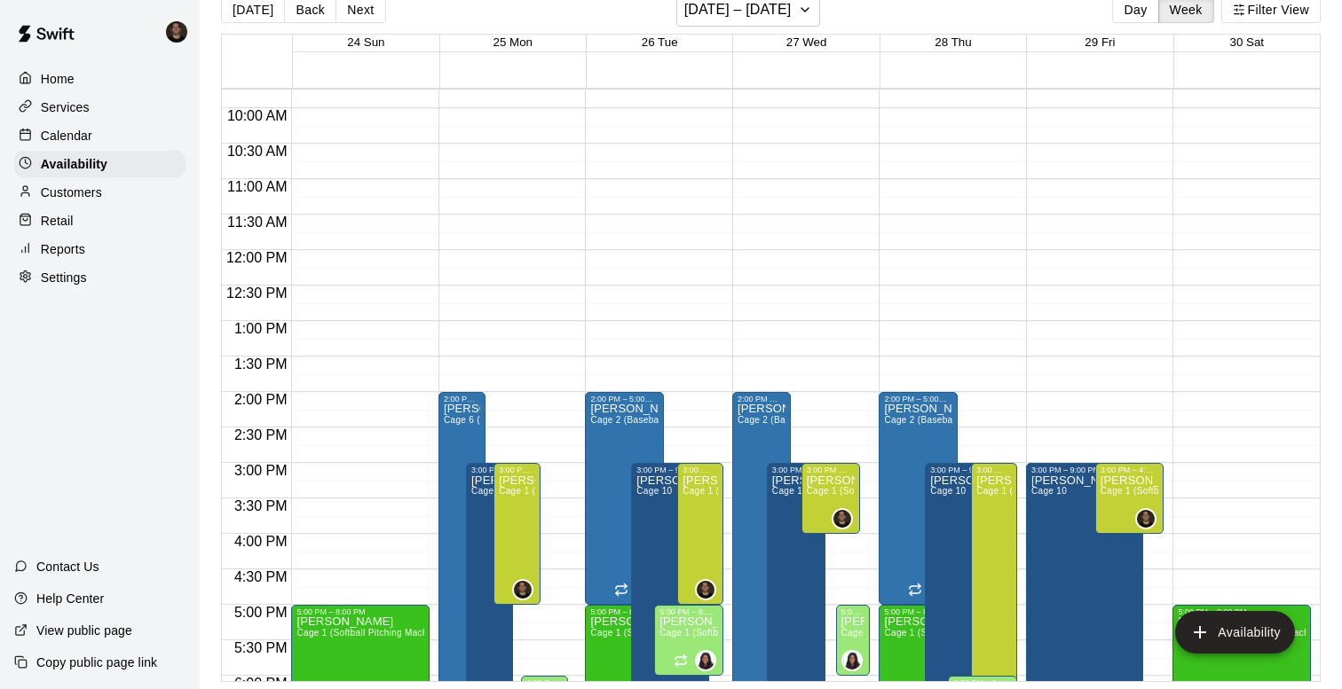
scroll to position [691, 0]
click at [798, 20] on icon "button" at bounding box center [805, 9] width 14 height 21
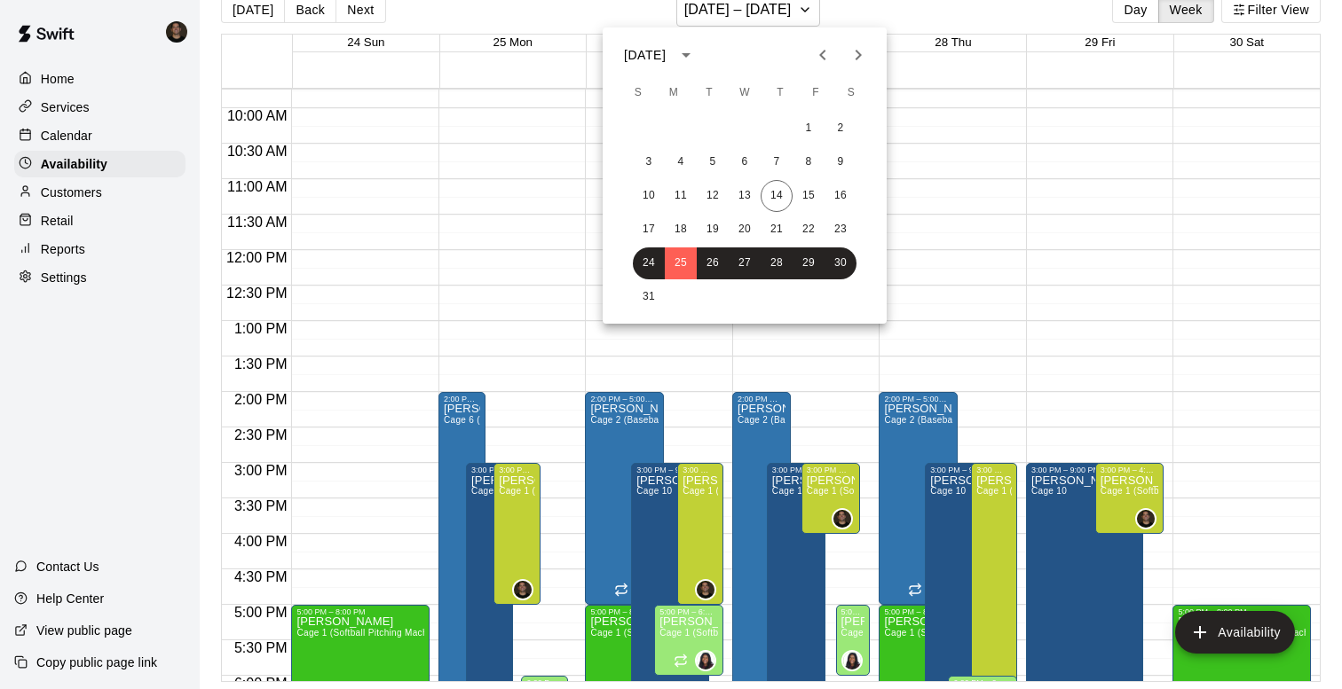
click at [857, 61] on icon "Next month" at bounding box center [857, 54] width 21 height 21
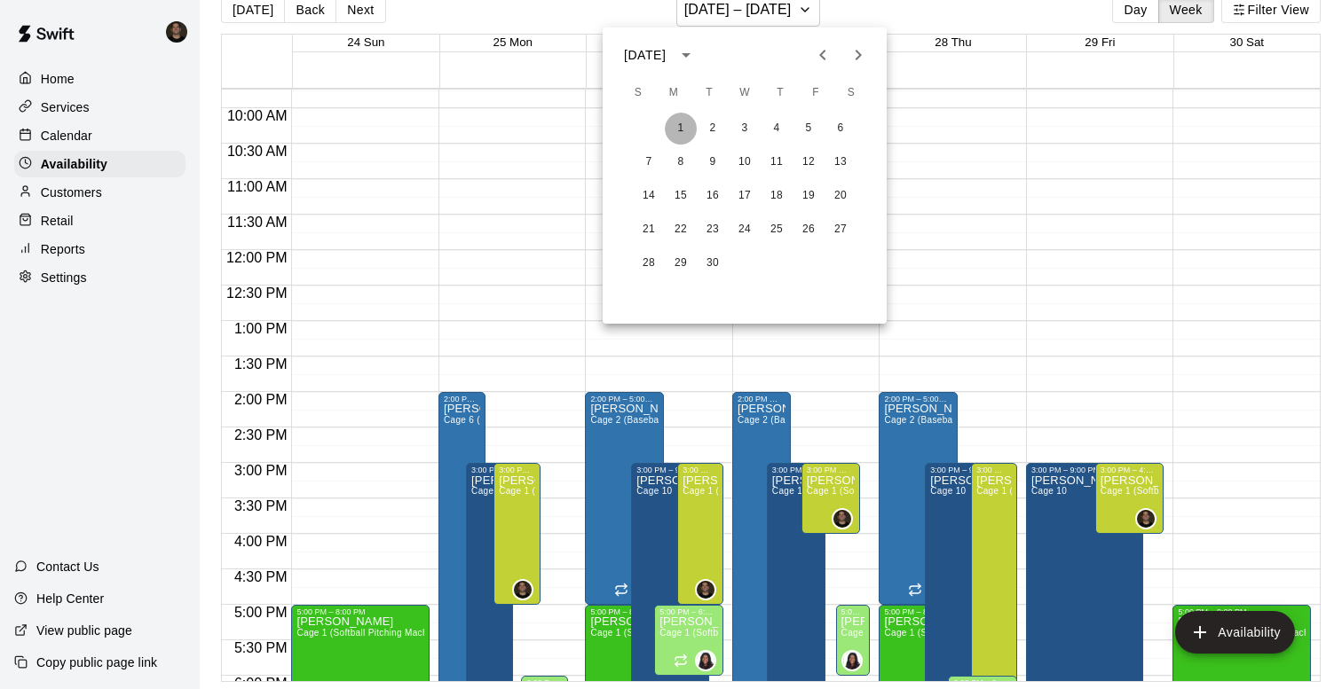
click at [684, 130] on button "1" at bounding box center [681, 129] width 32 height 32
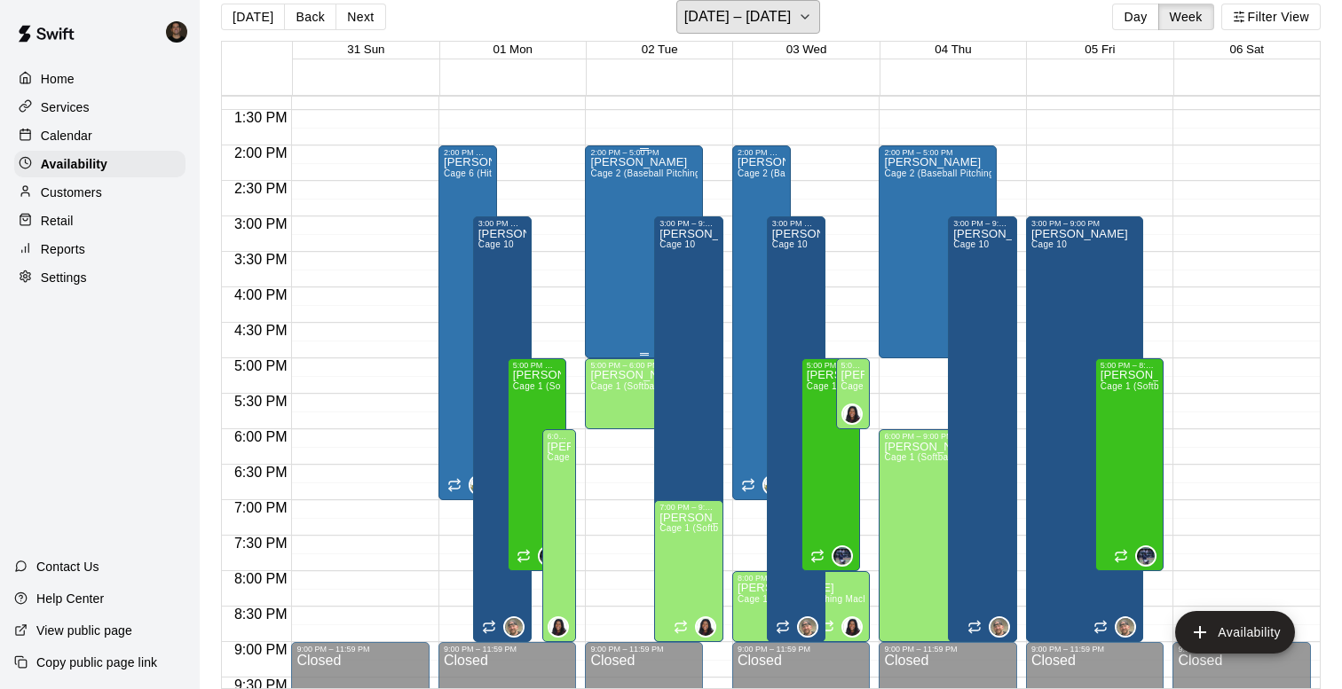
scroll to position [940, 0]
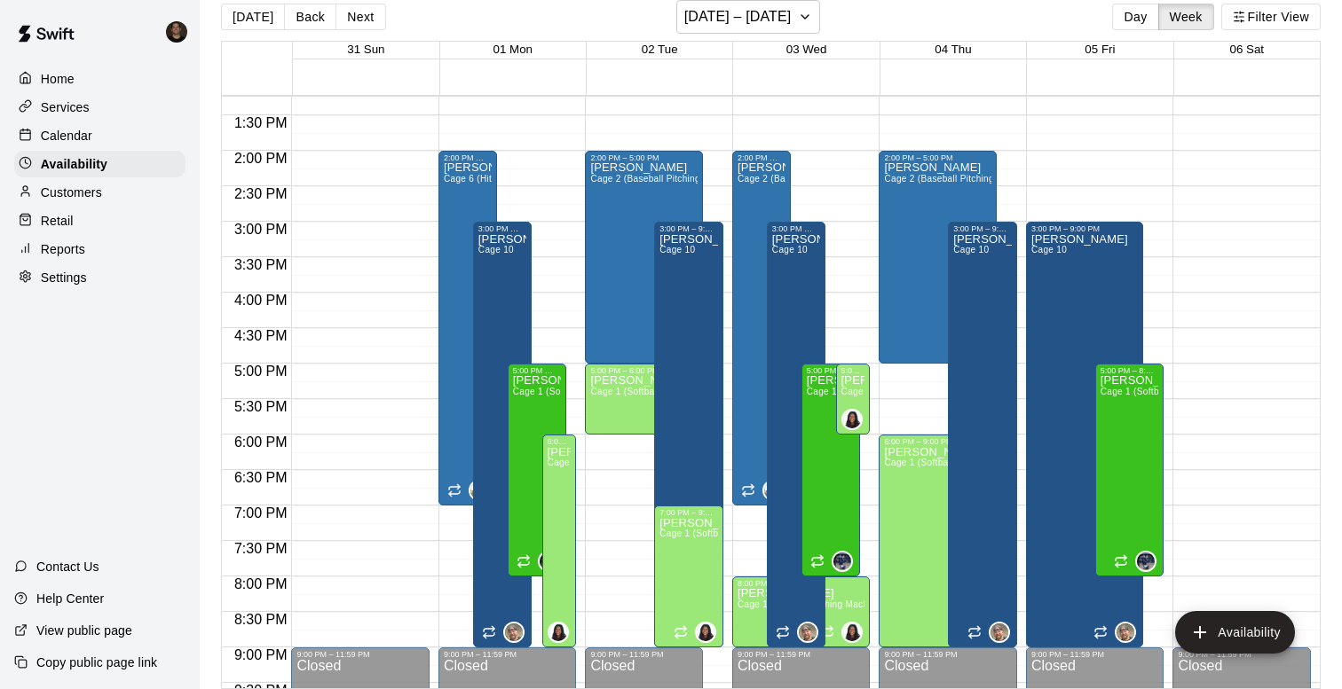
click at [543, 227] on div "12:00 AM – 9:00 AM Closed 2:00 PM – 7:00 PM [PERSON_NAME] Cage 6 (HitTrax) , Ca…" at bounding box center [507, 9] width 138 height 1704
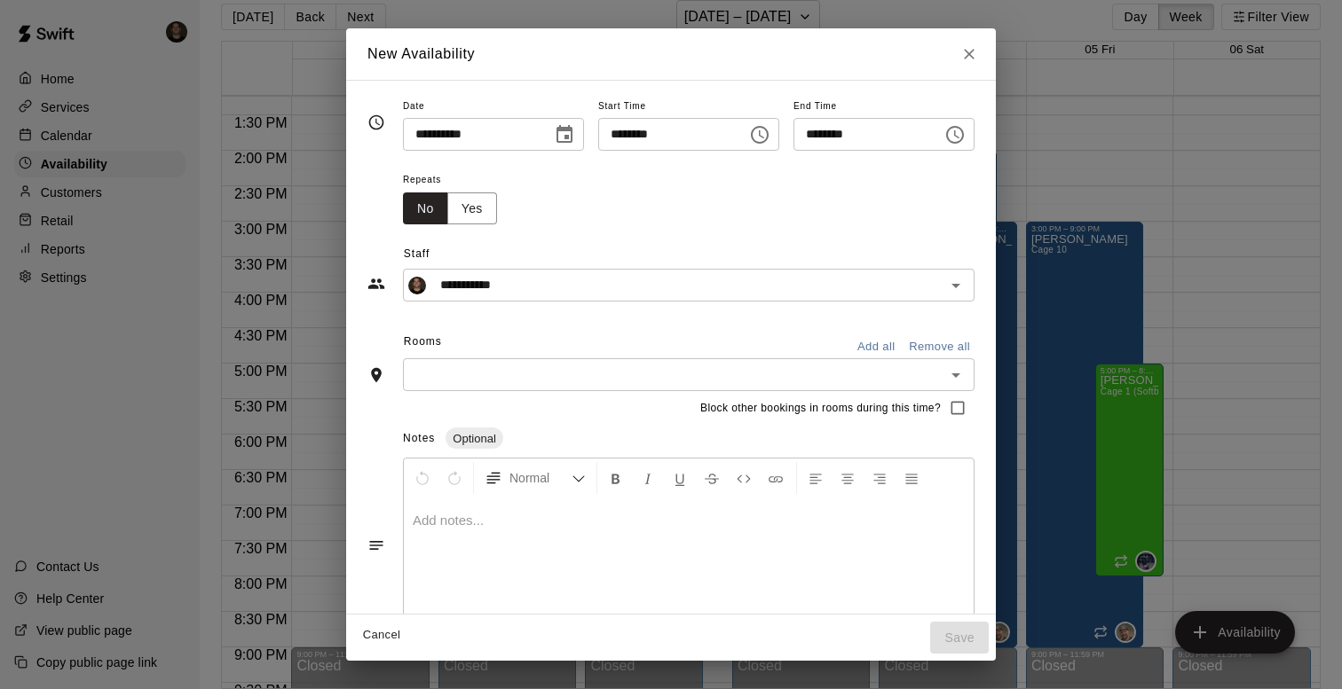
click at [954, 128] on icon "Choose time, selected time is 3:30 PM" at bounding box center [954, 134] width 21 height 21
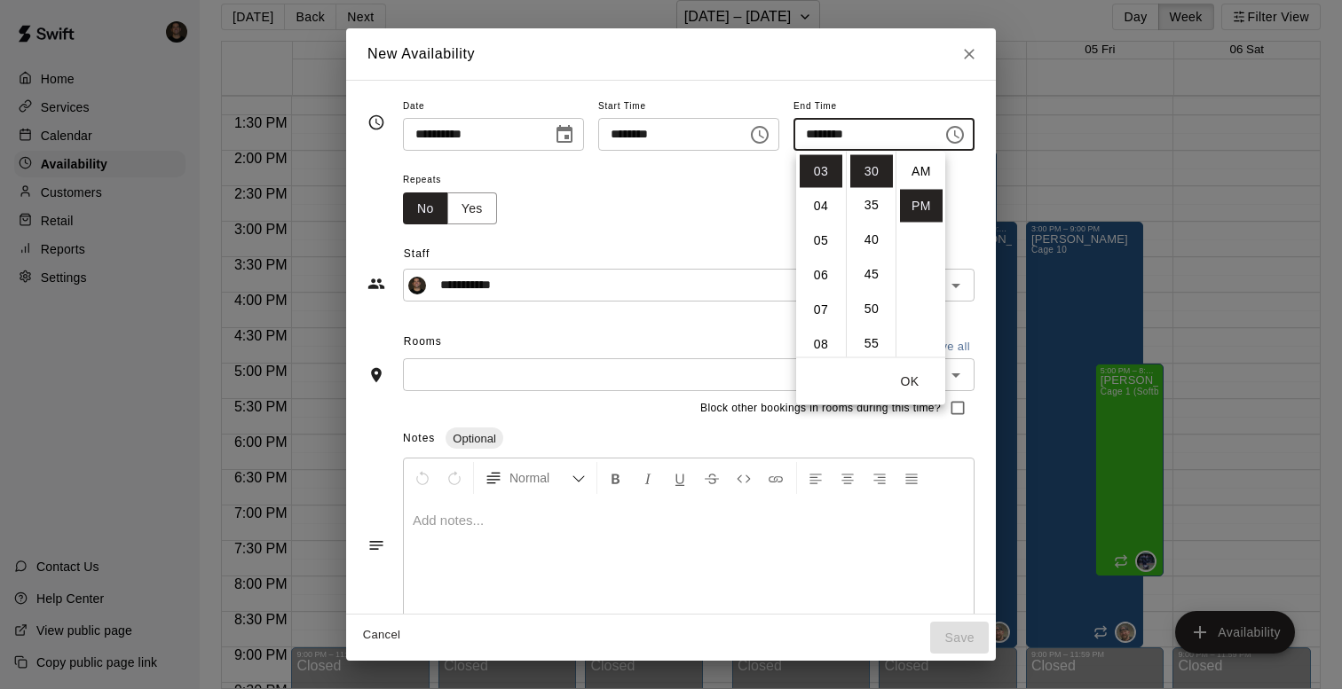
scroll to position [32, 0]
click at [822, 213] on li "04" at bounding box center [820, 206] width 43 height 33
click at [872, 165] on li "00" at bounding box center [871, 171] width 43 height 33
click at [910, 377] on button "OK" at bounding box center [909, 382] width 57 height 33
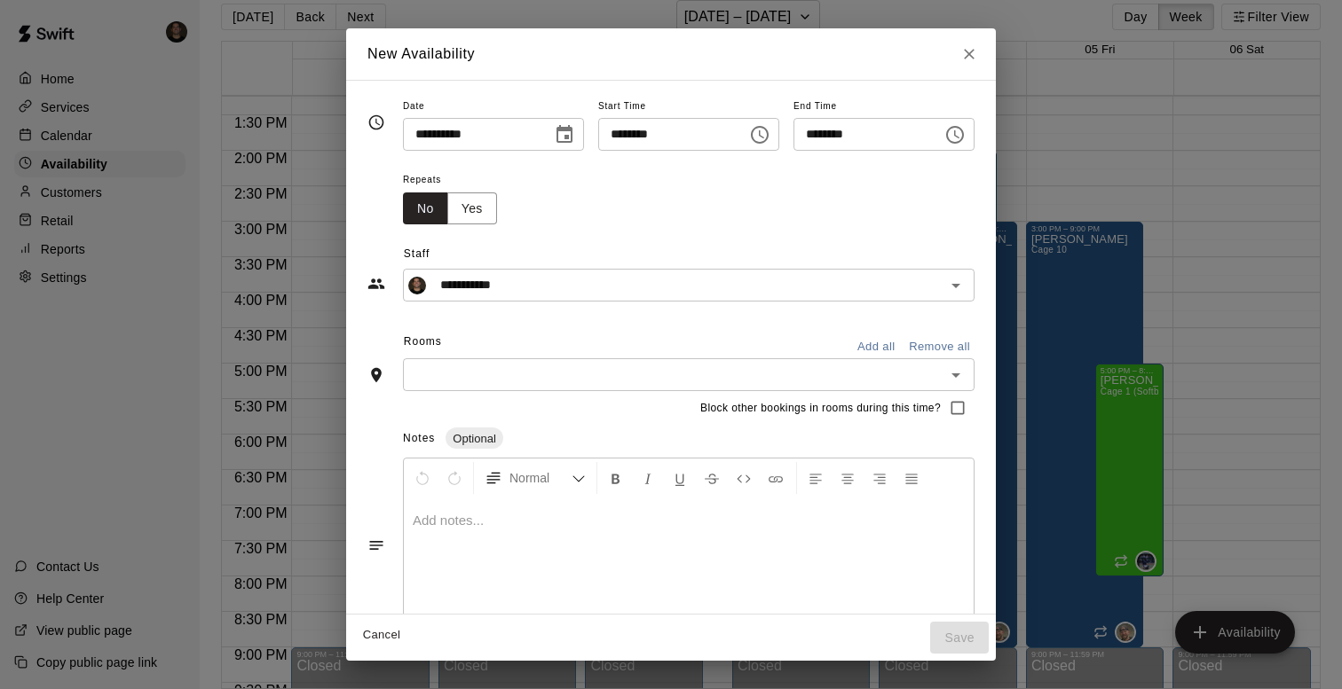
click at [908, 132] on input "********" at bounding box center [861, 134] width 137 height 33
click at [949, 133] on button "Choose time, selected time is 4:00 PM" at bounding box center [954, 134] width 35 height 35
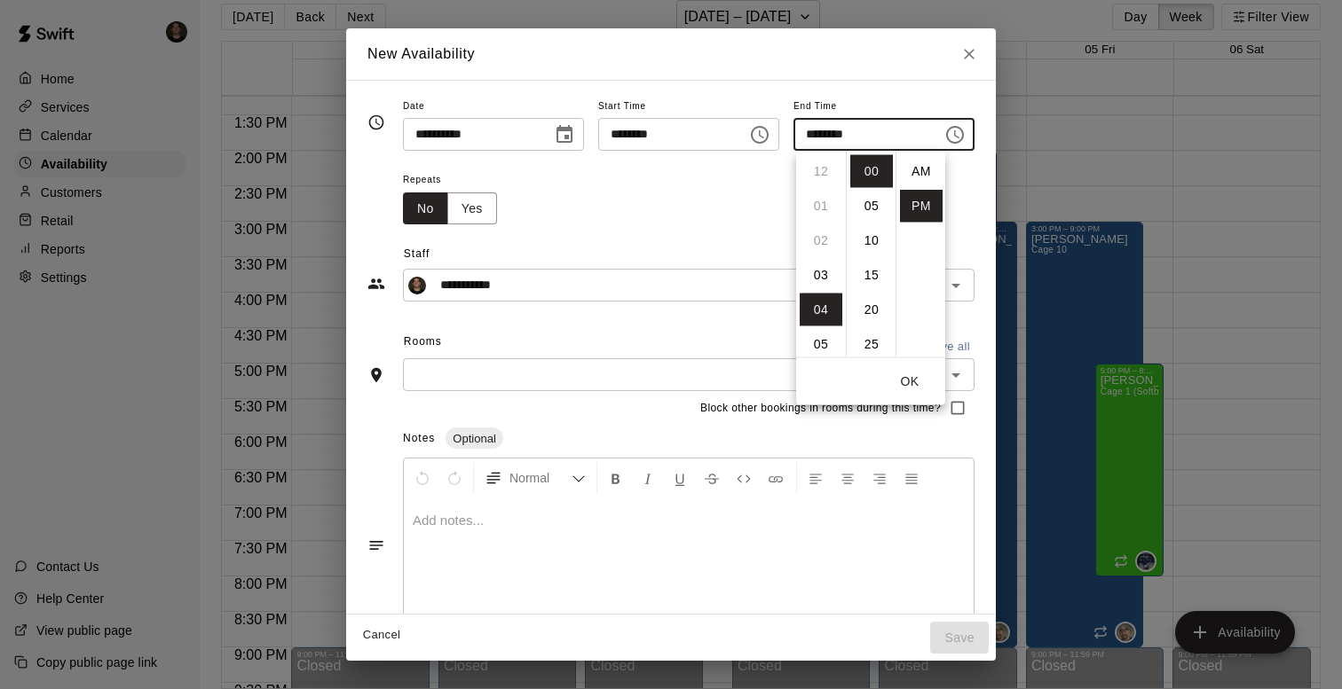
scroll to position [32, 0]
click at [831, 209] on li "05" at bounding box center [820, 206] width 43 height 33
type input "********"
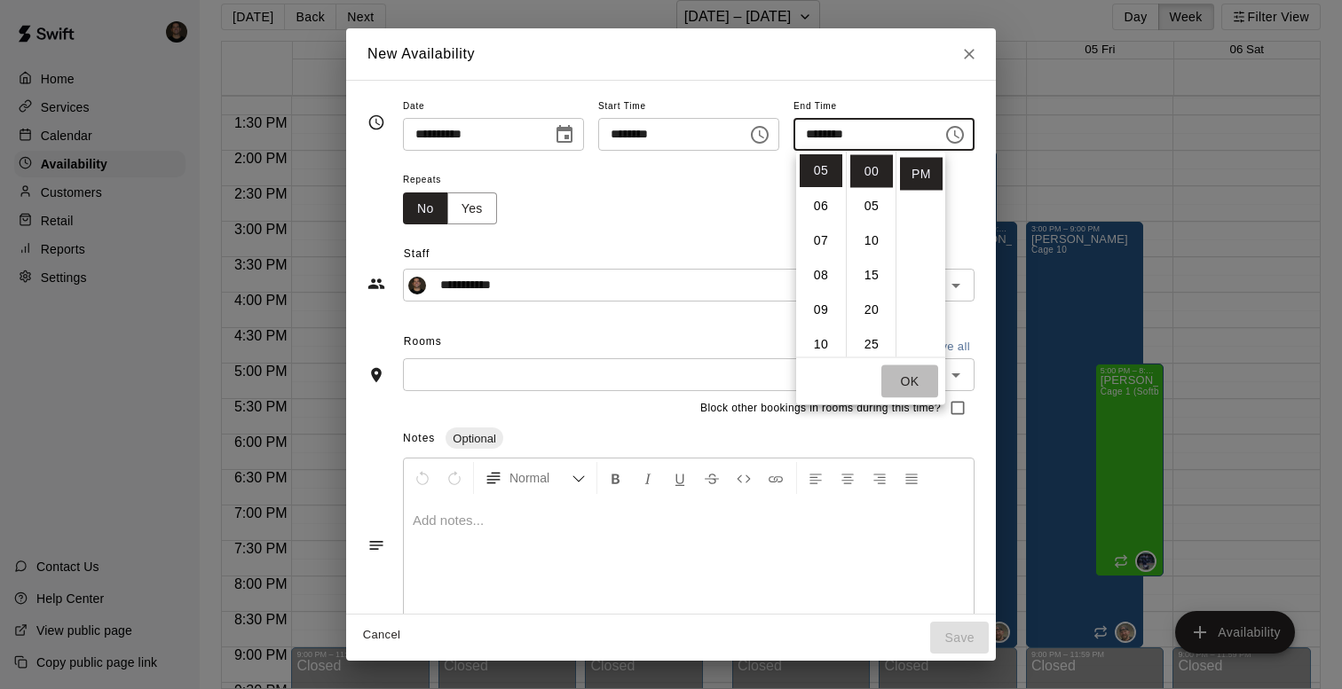
click at [909, 375] on button "OK" at bounding box center [909, 382] width 57 height 33
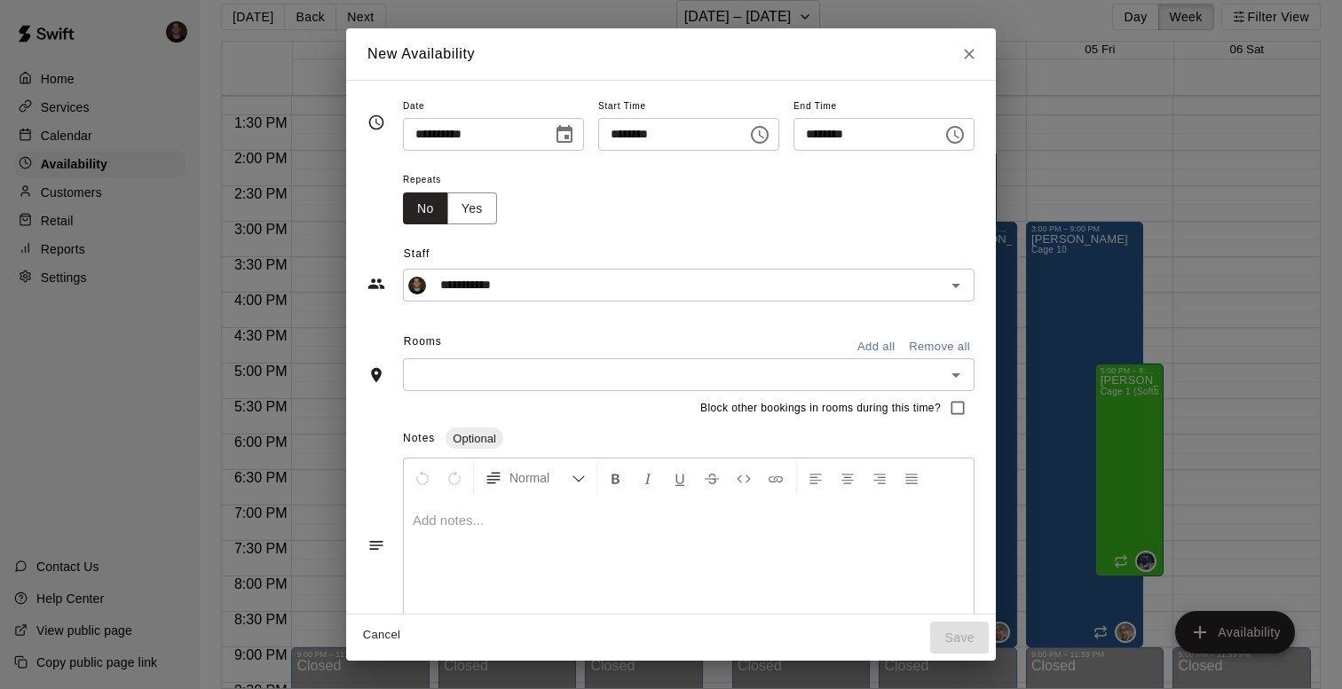
click at [896, 347] on button "Add all" at bounding box center [875, 348] width 57 height 28
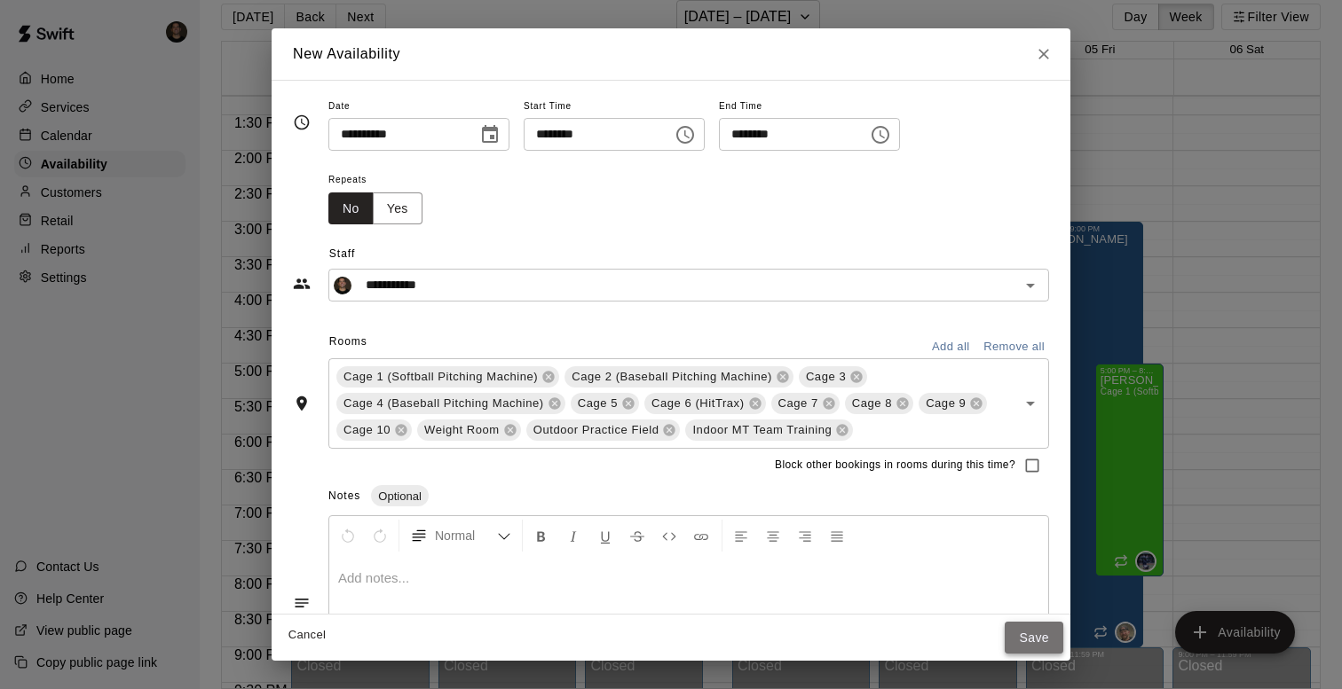
click at [1039, 638] on button "Save" at bounding box center [1033, 638] width 59 height 33
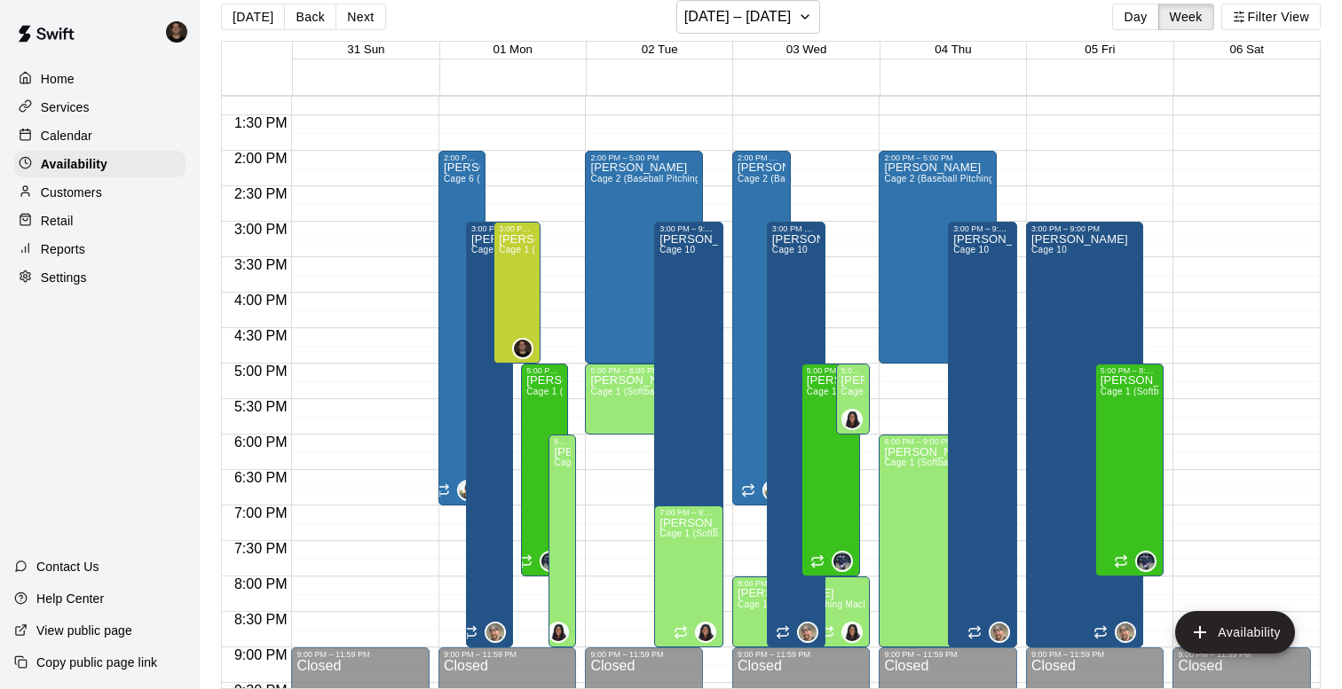
click at [727, 225] on div at bounding box center [659, 231] width 146 height 18
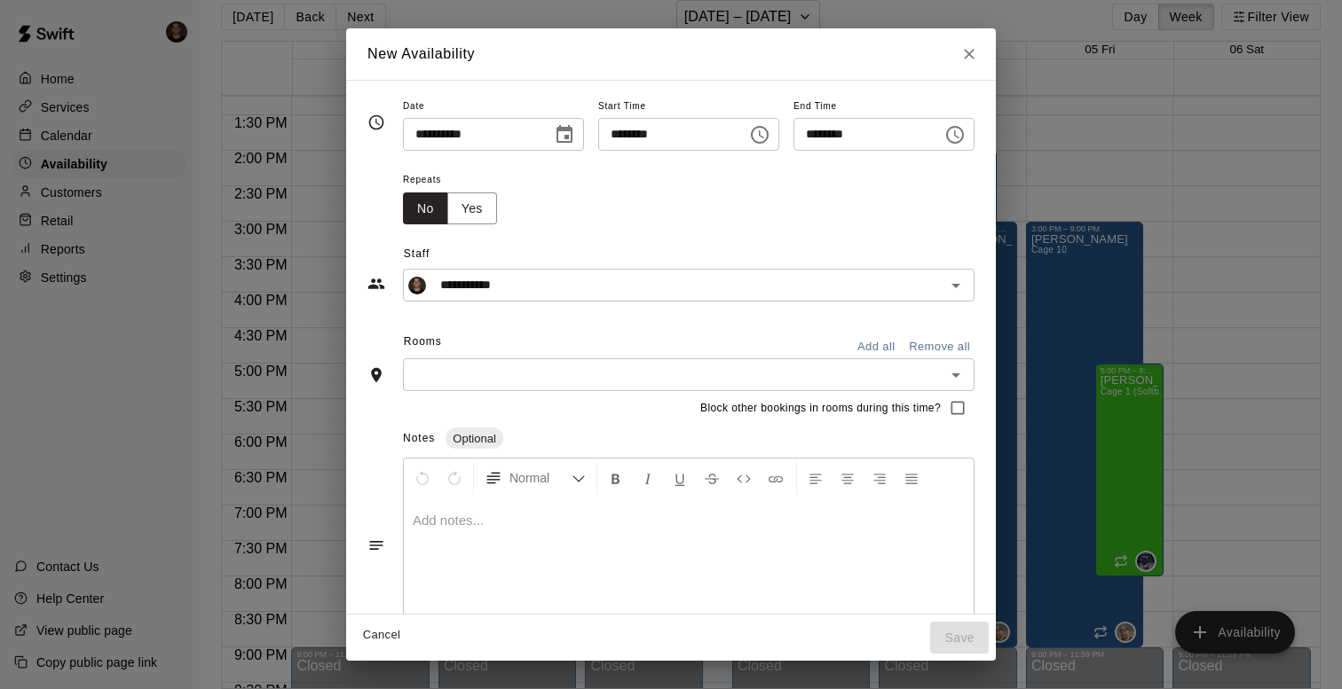
click at [950, 139] on button "Choose time, selected time is 3:30 PM" at bounding box center [954, 134] width 35 height 35
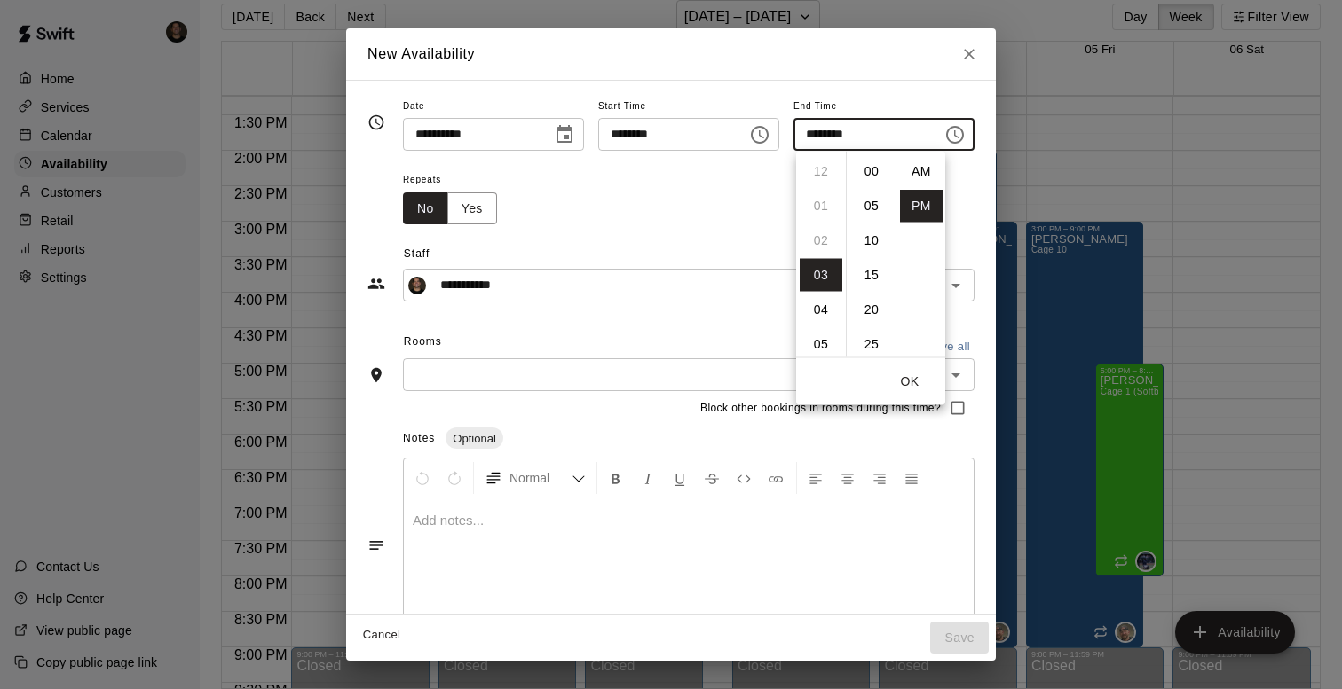
scroll to position [32, 0]
click at [808, 245] on li "05" at bounding box center [820, 240] width 43 height 33
click at [874, 167] on li "00" at bounding box center [871, 171] width 43 height 33
type input "********"
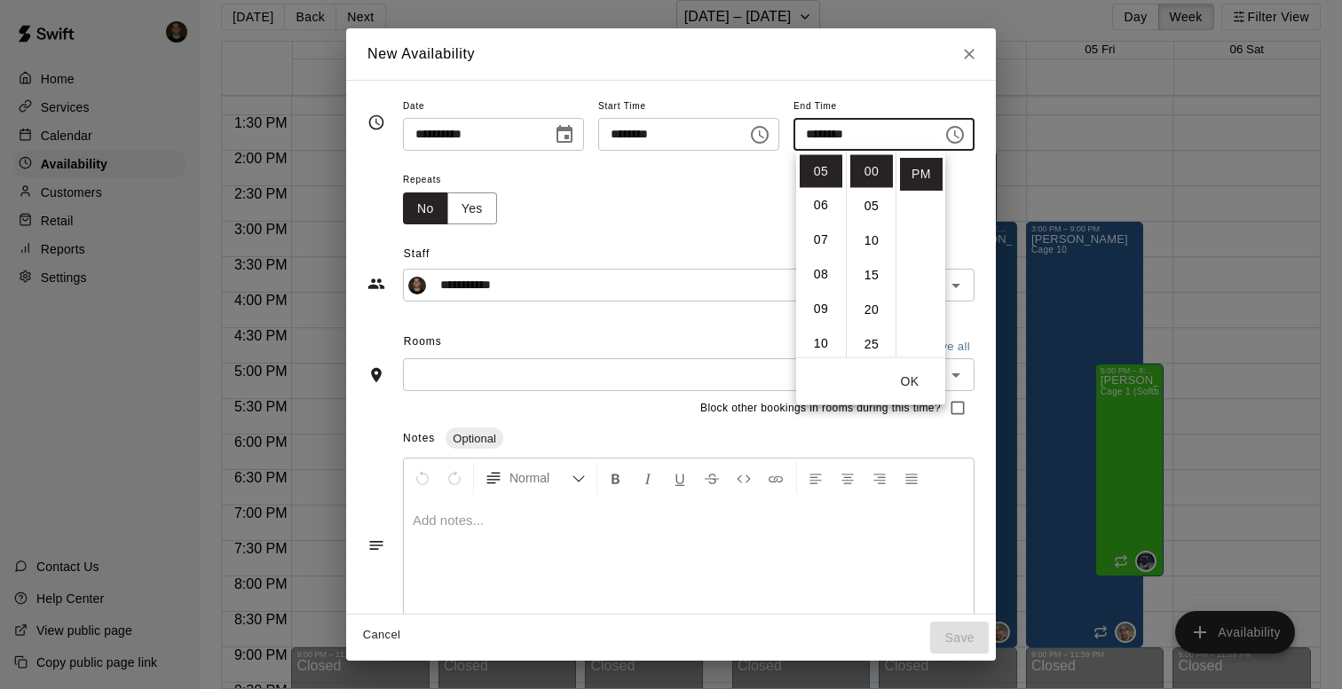
click at [694, 311] on div "**********" at bounding box center [670, 366] width 607 height 543
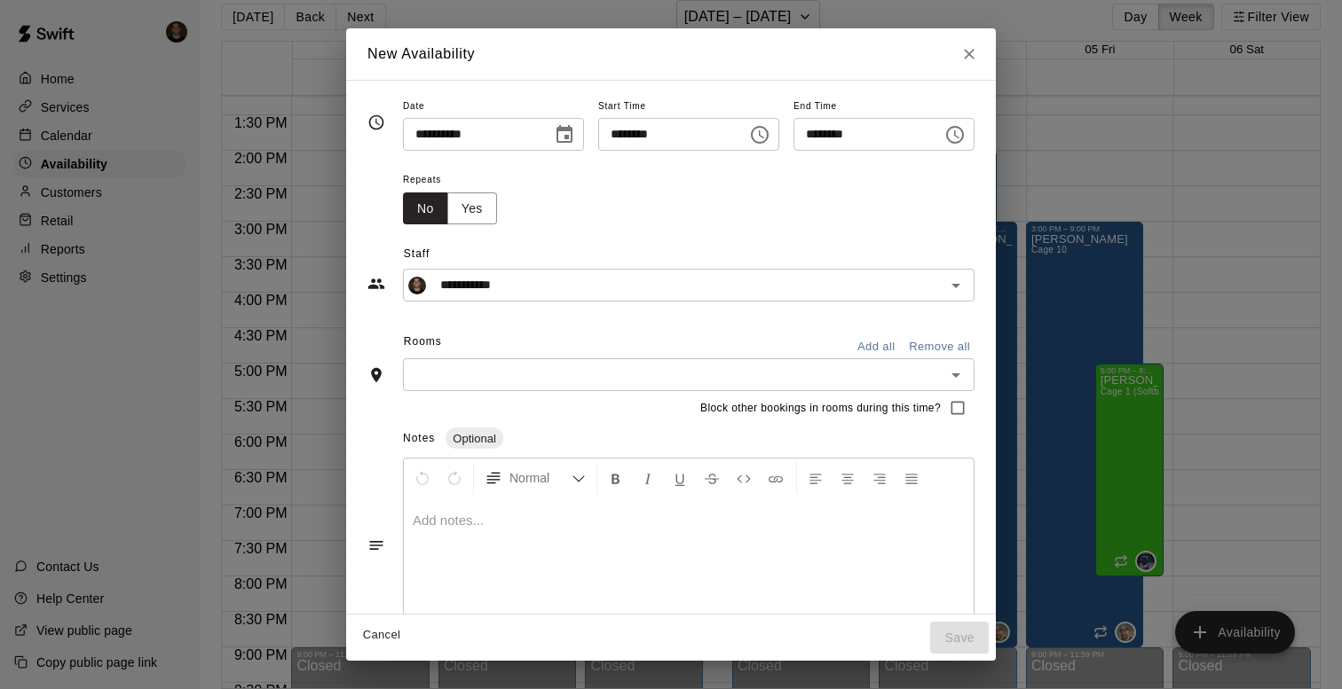
click at [882, 337] on button "Add all" at bounding box center [875, 348] width 57 height 28
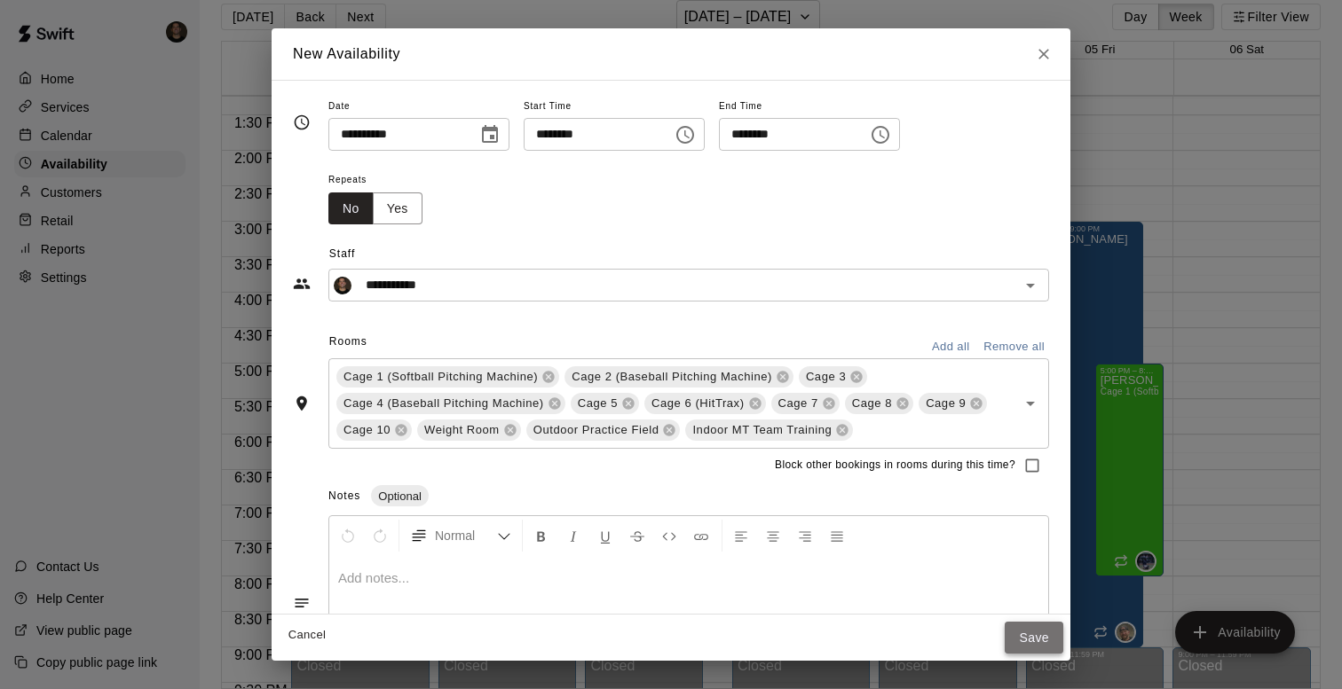
click at [1029, 634] on button "Save" at bounding box center [1033, 638] width 59 height 33
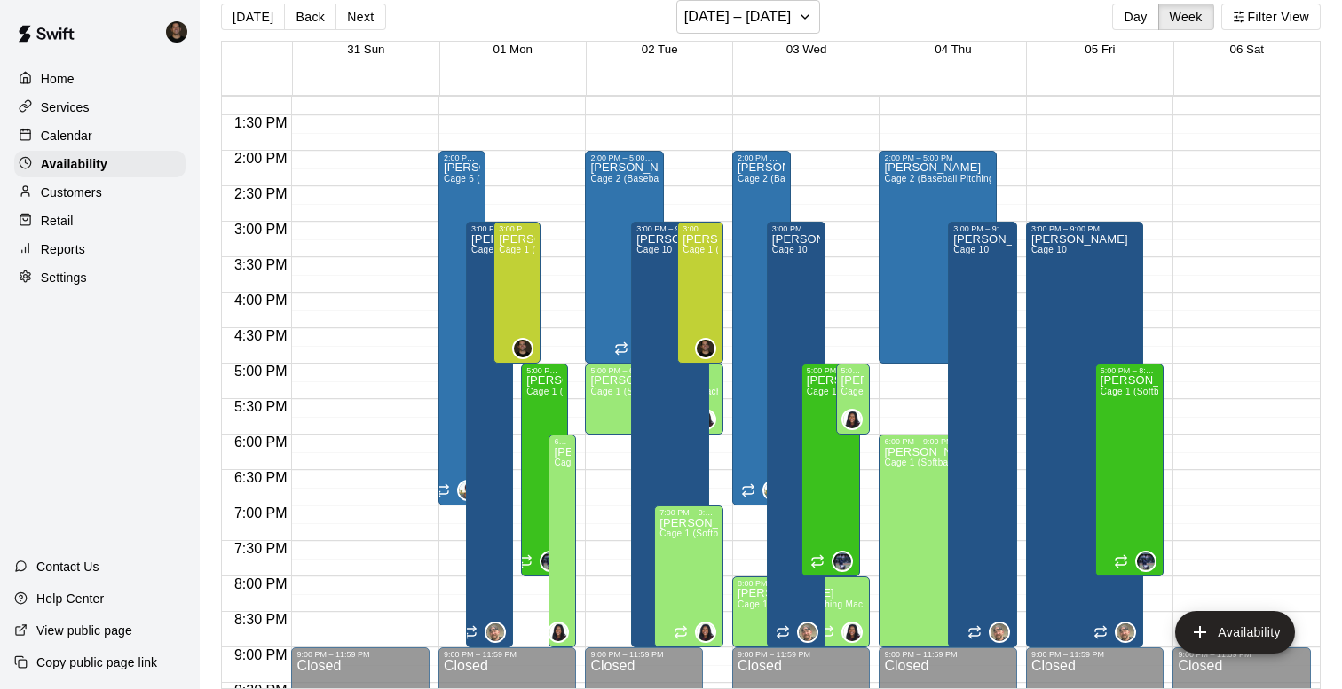
click at [854, 225] on div "12:00 AM – 9:00 AM Closed 2:00 PM – 7:00 PM [PERSON_NAME] Cage 2 (Baseball Pitc…" at bounding box center [801, 9] width 138 height 1704
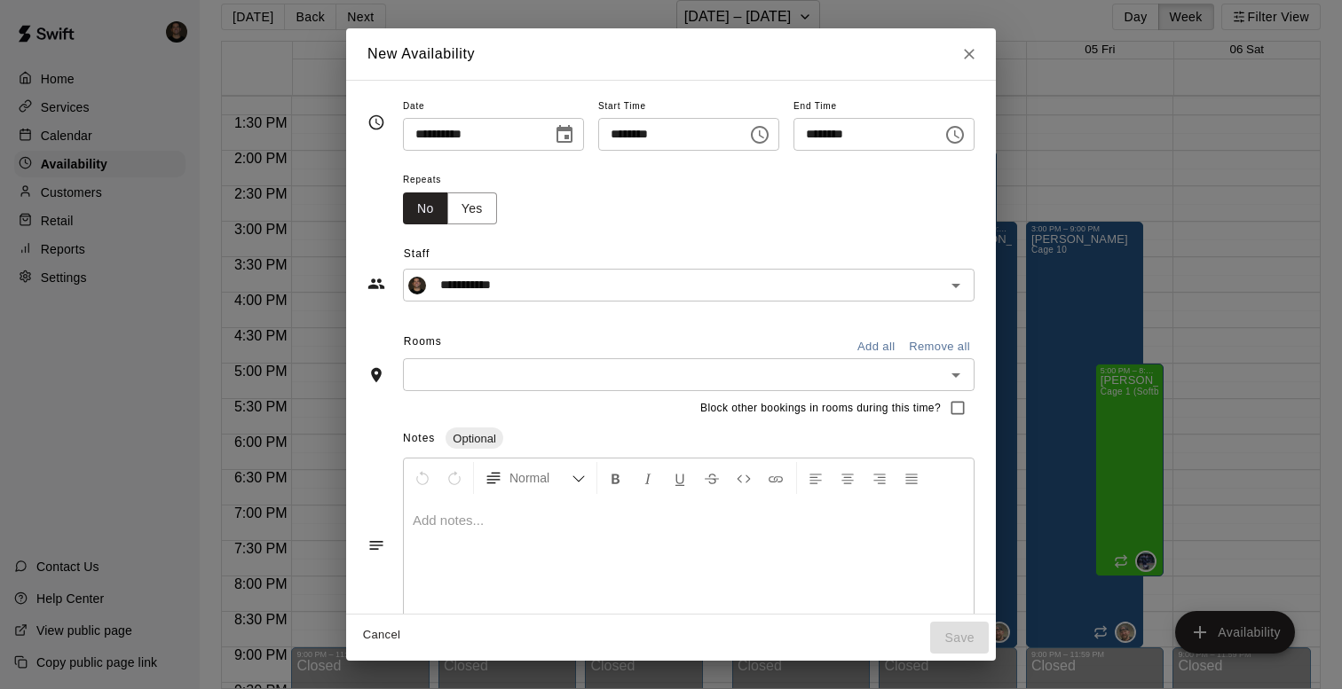
click at [956, 138] on icon "Choose time, selected time is 3:30 PM" at bounding box center [955, 135] width 18 height 18
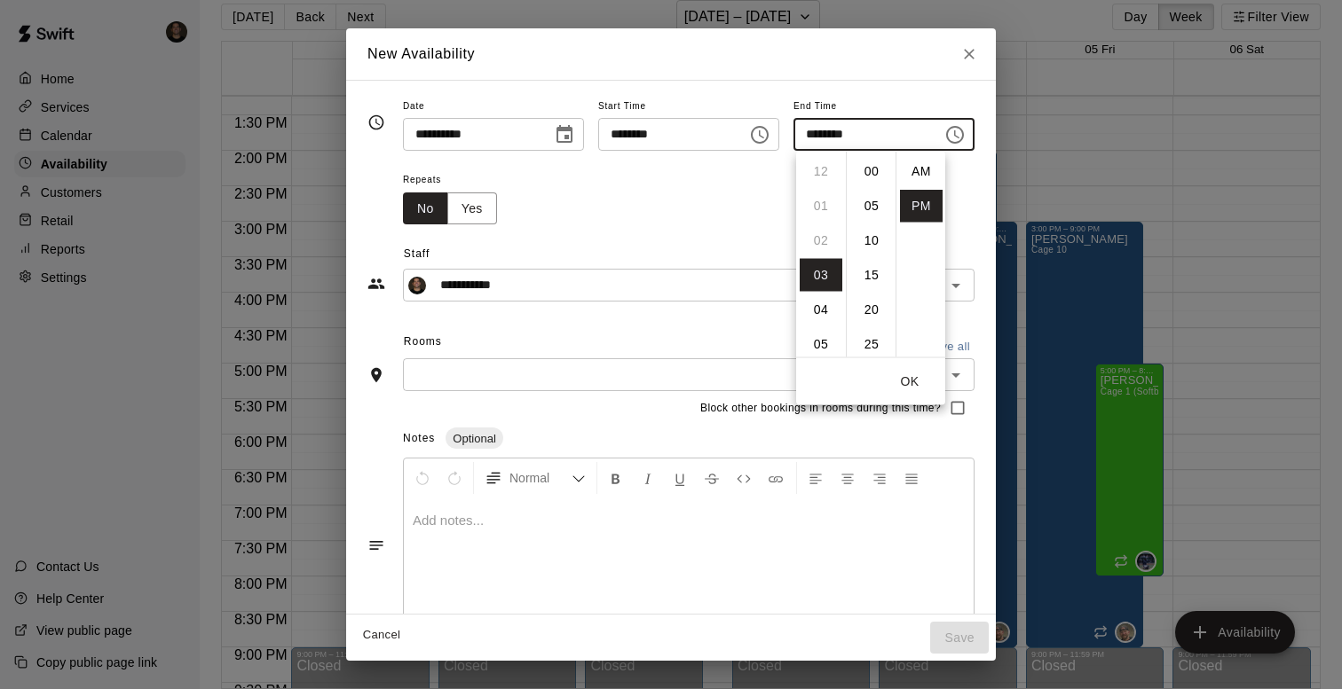
scroll to position [32, 0]
click at [817, 271] on li "06" at bounding box center [820, 275] width 43 height 33
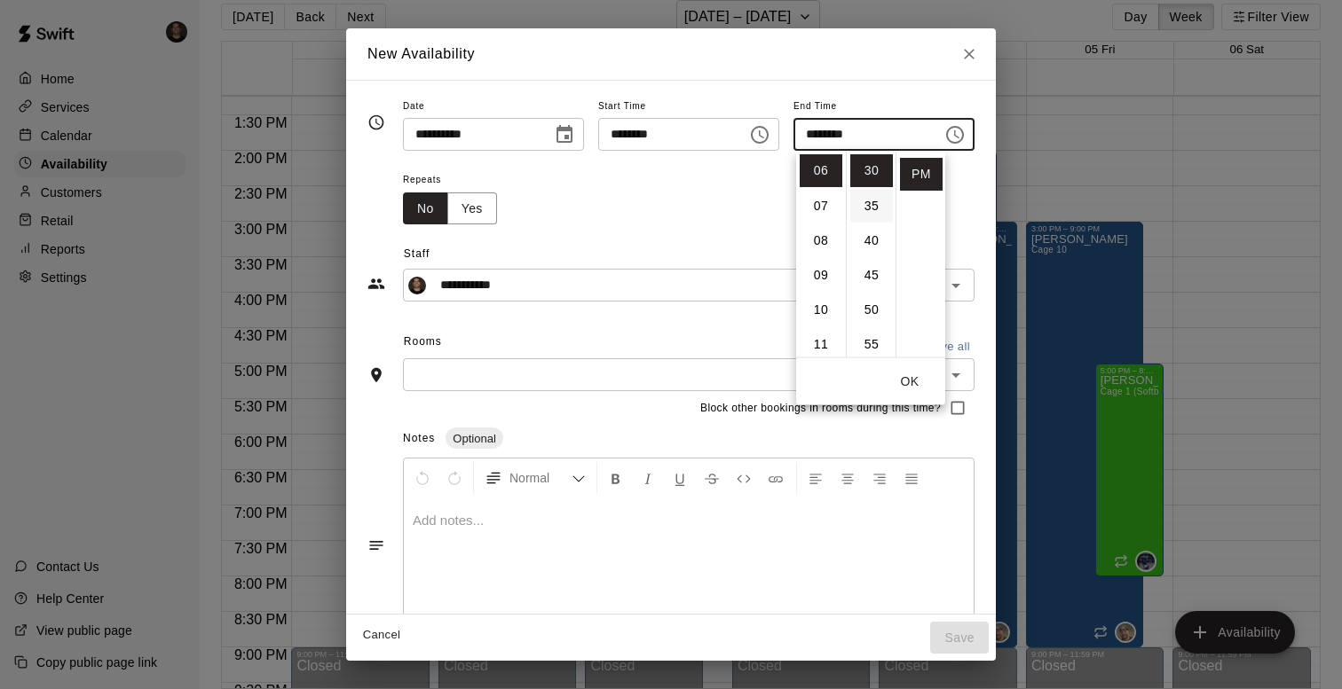
scroll to position [0, 0]
click at [870, 176] on li "00" at bounding box center [871, 171] width 43 height 33
type input "********"
click at [913, 388] on button "OK" at bounding box center [909, 382] width 57 height 33
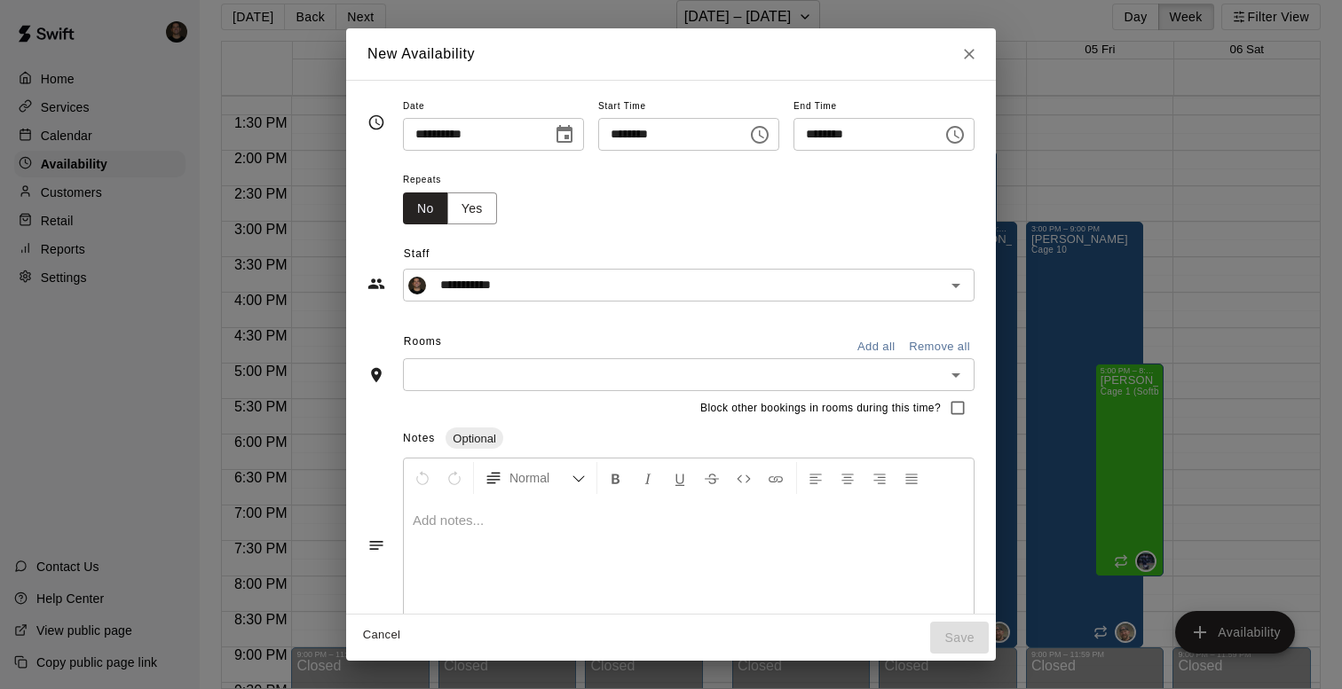
click at [881, 353] on button "Add all" at bounding box center [875, 348] width 57 height 28
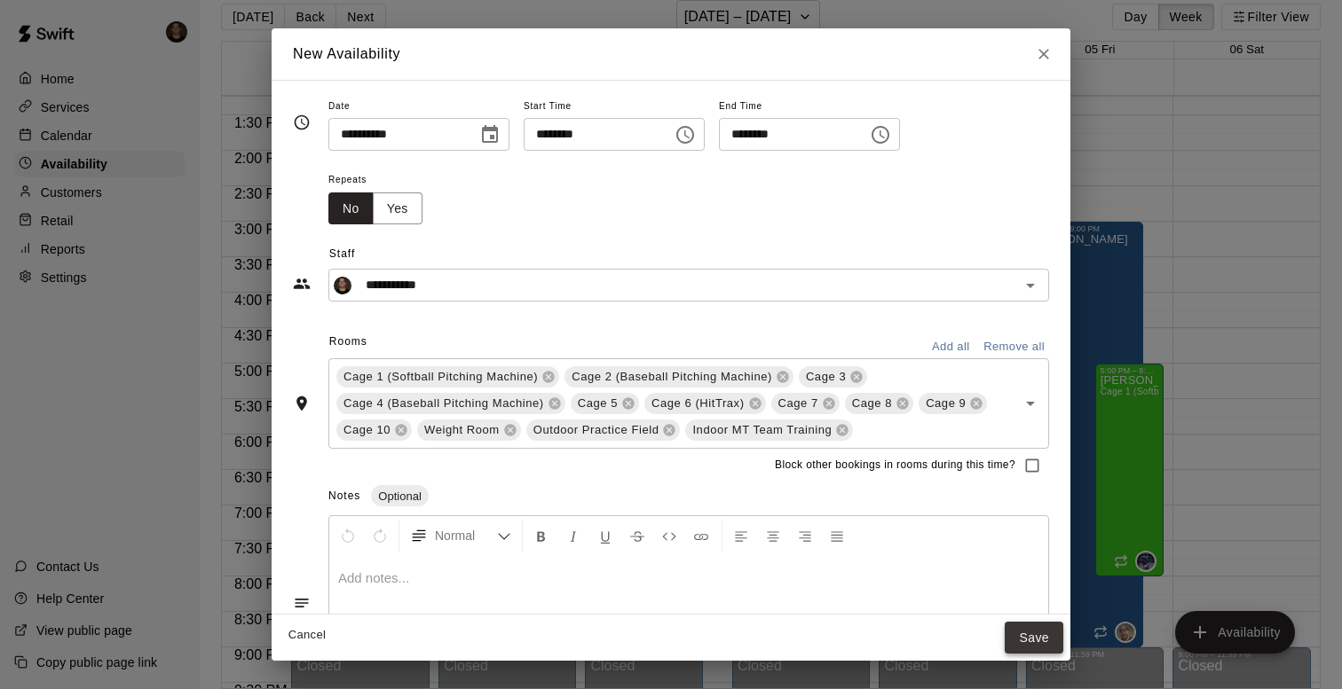
click at [1027, 630] on button "Save" at bounding box center [1033, 638] width 59 height 33
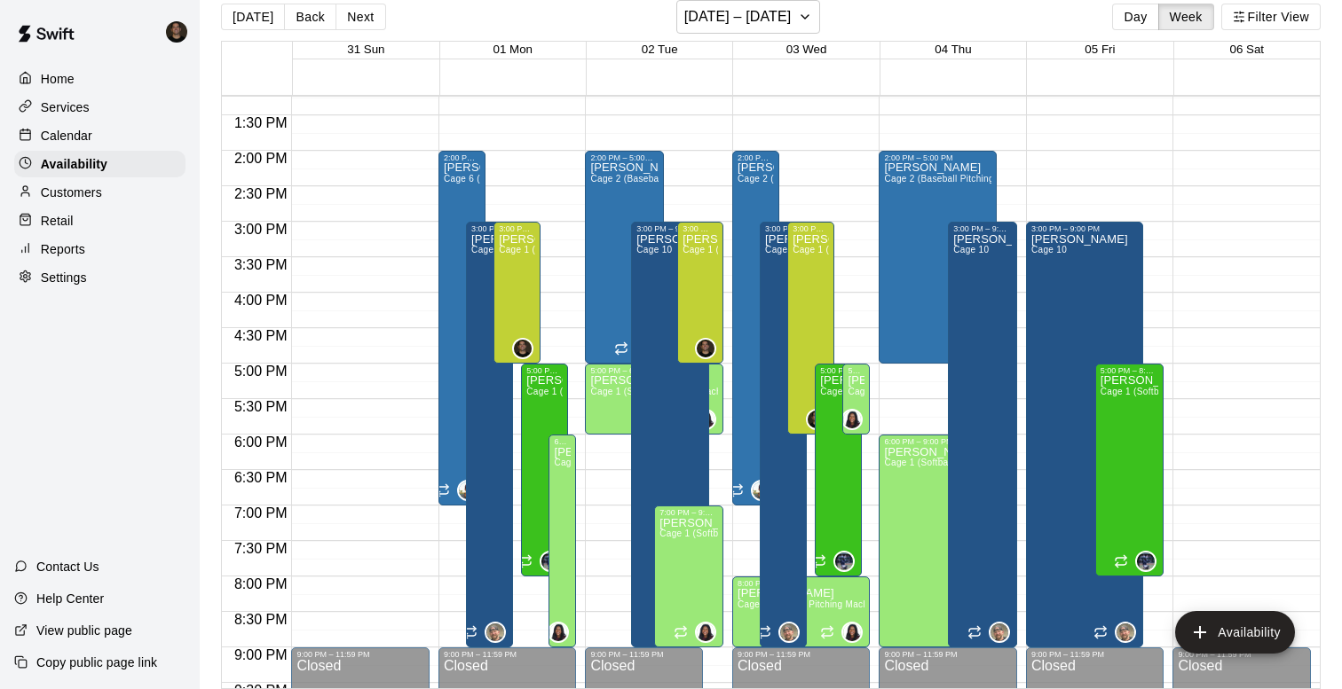
click at [1159, 232] on div "12:00 AM – 9:00 AM Closed 3:00 PM – 9:00 PM [PERSON_NAME] 10 9:00 PM – 11:59 PM…" at bounding box center [1095, 9] width 138 height 1704
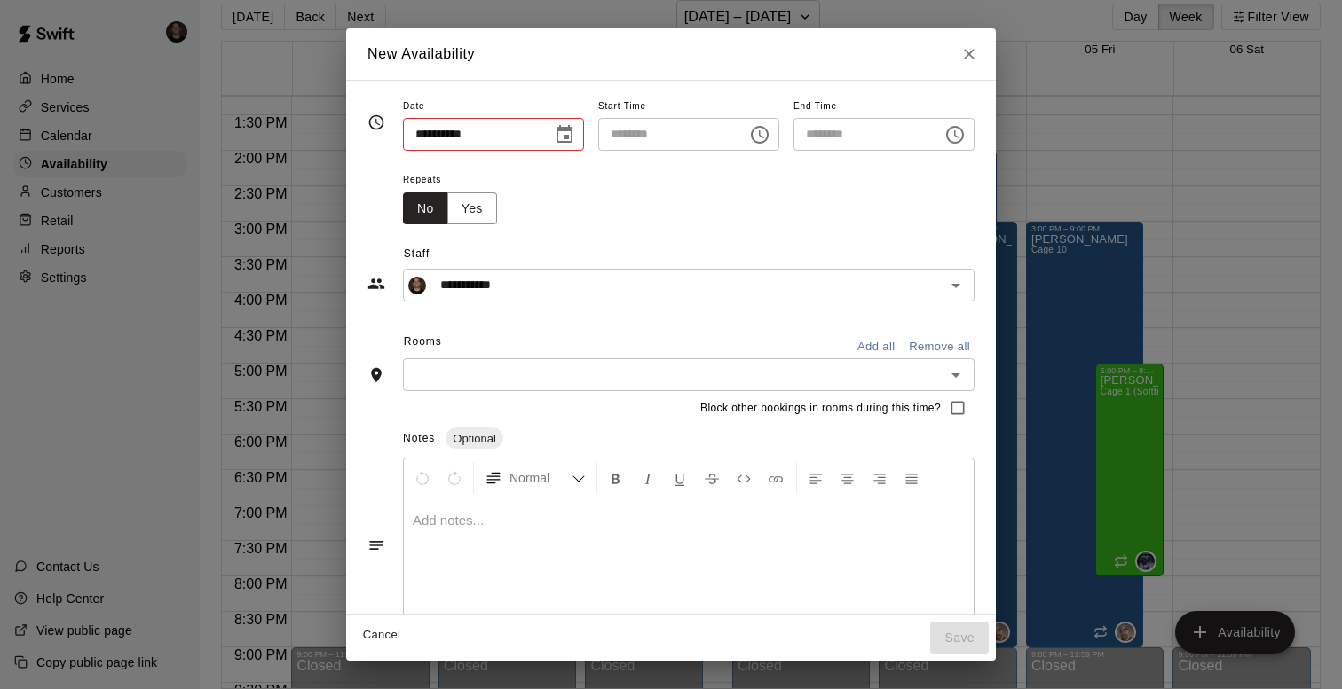
type input "**********"
type input "********"
click at [946, 138] on button "Choose time, selected time is 3:30 PM" at bounding box center [954, 134] width 35 height 35
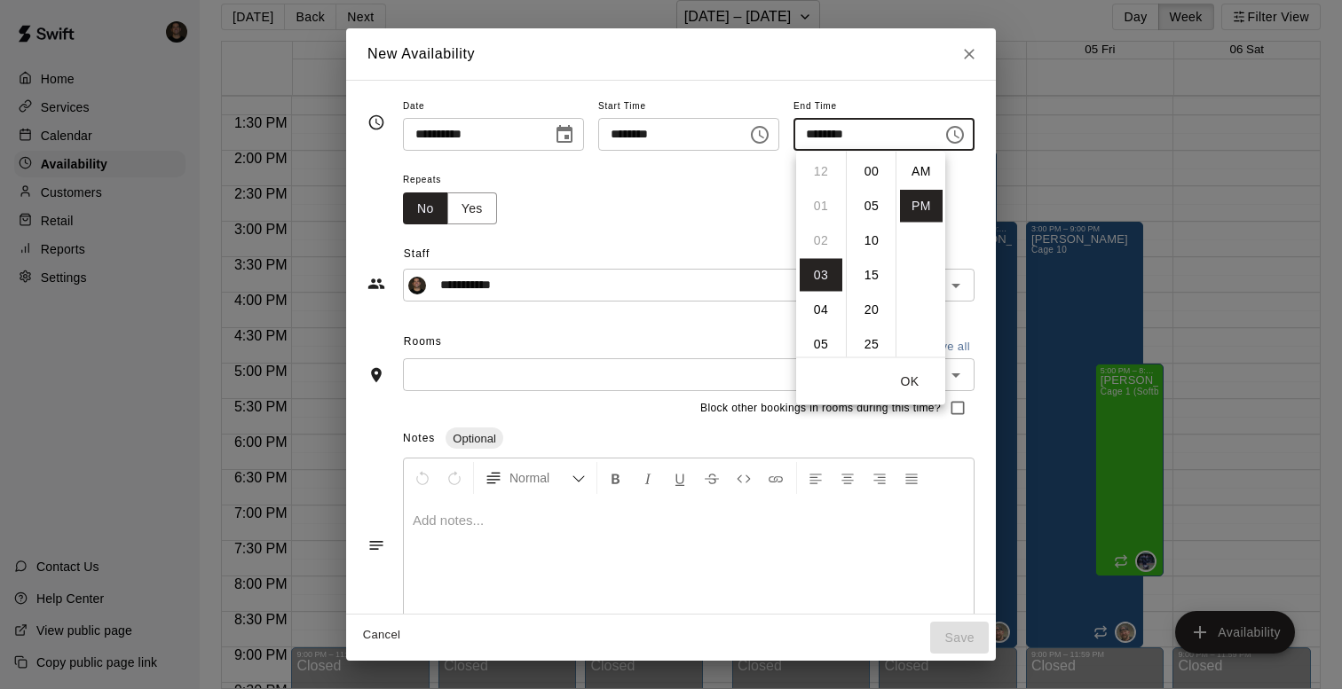
scroll to position [32, 0]
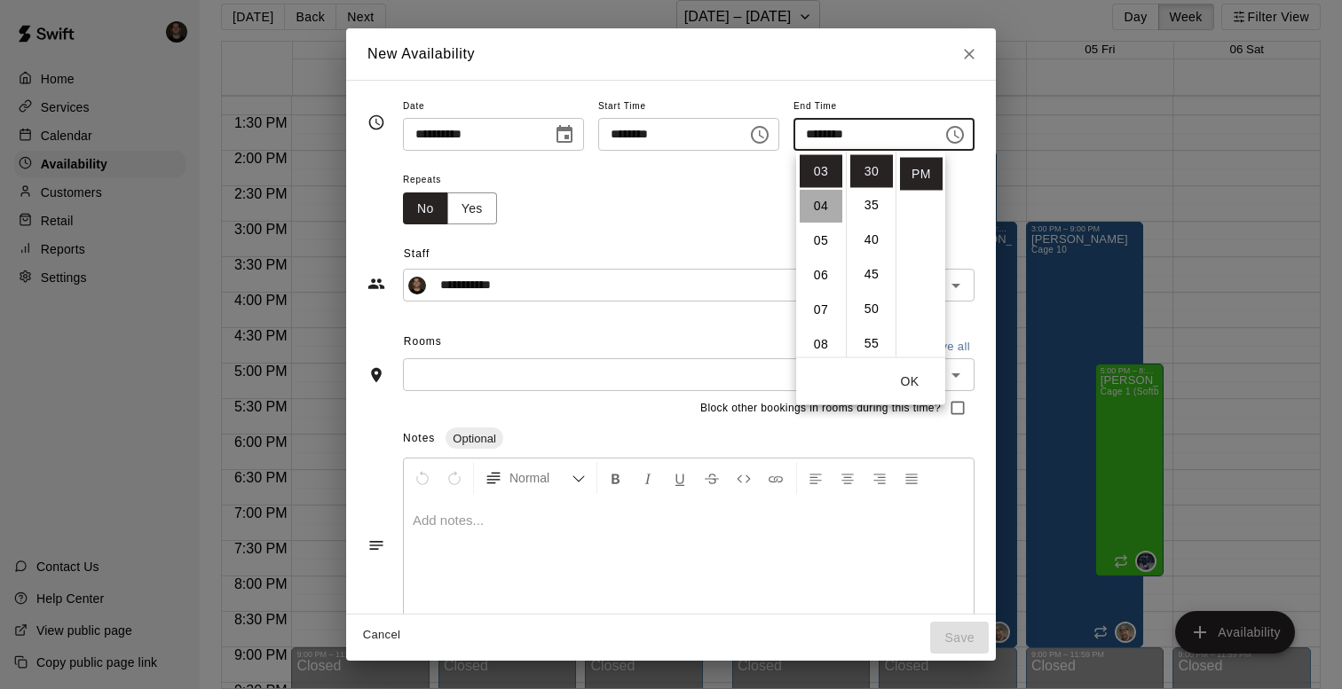
click at [829, 201] on li "04" at bounding box center [820, 206] width 43 height 33
click at [865, 170] on li "00" at bounding box center [871, 171] width 43 height 33
type input "********"
click at [909, 381] on button "OK" at bounding box center [909, 382] width 57 height 33
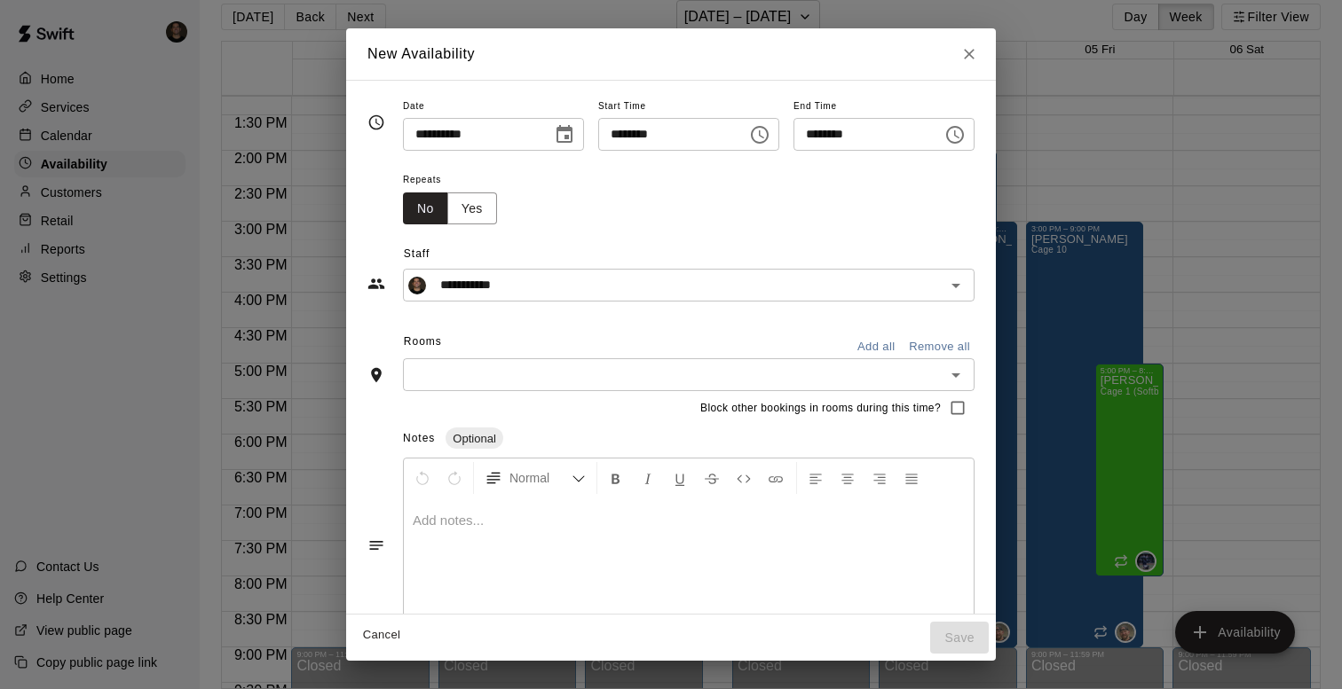
click at [886, 354] on button "Add all" at bounding box center [875, 348] width 57 height 28
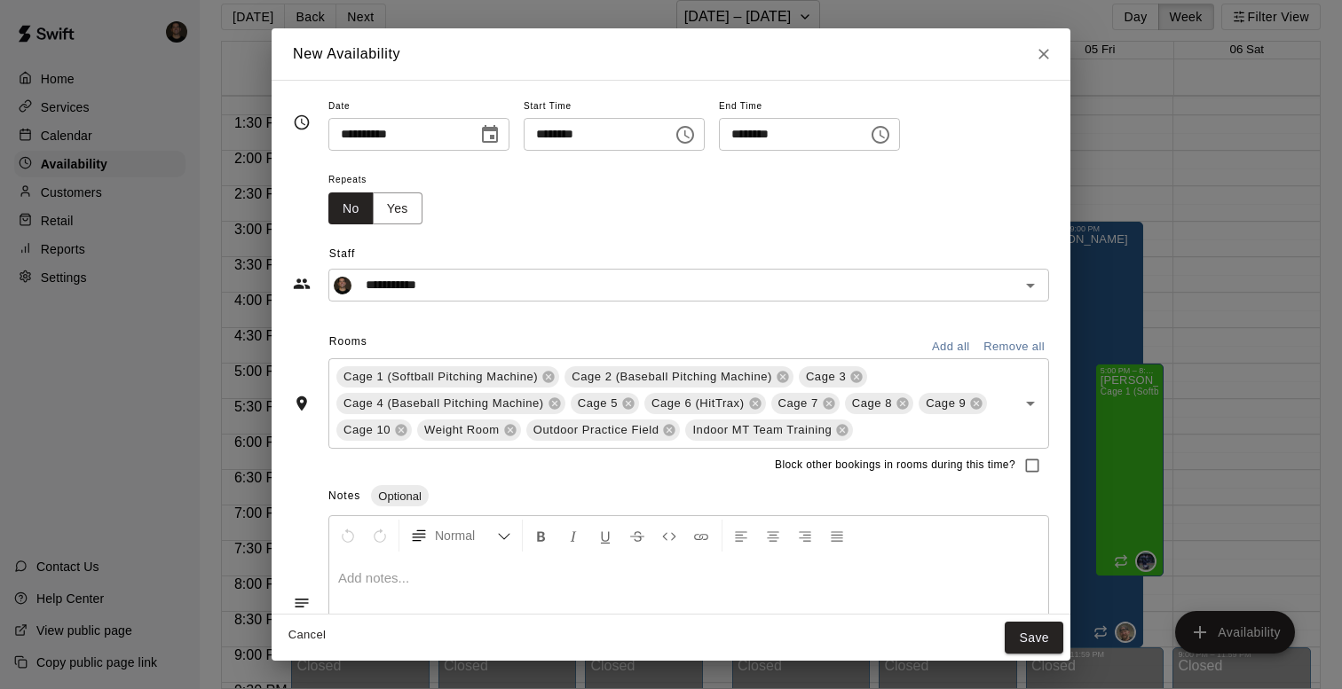
click at [1044, 648] on button "Save" at bounding box center [1033, 638] width 59 height 33
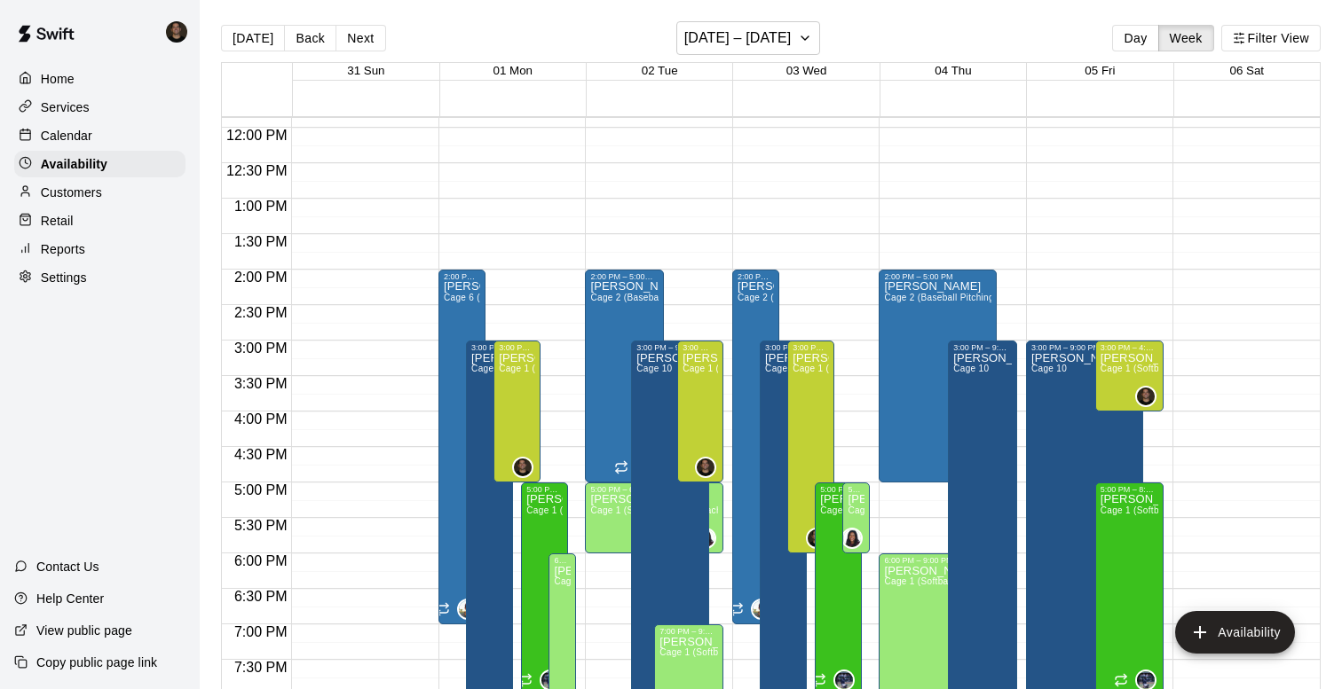
scroll to position [838, 0]
